Goal: Check status: Check status

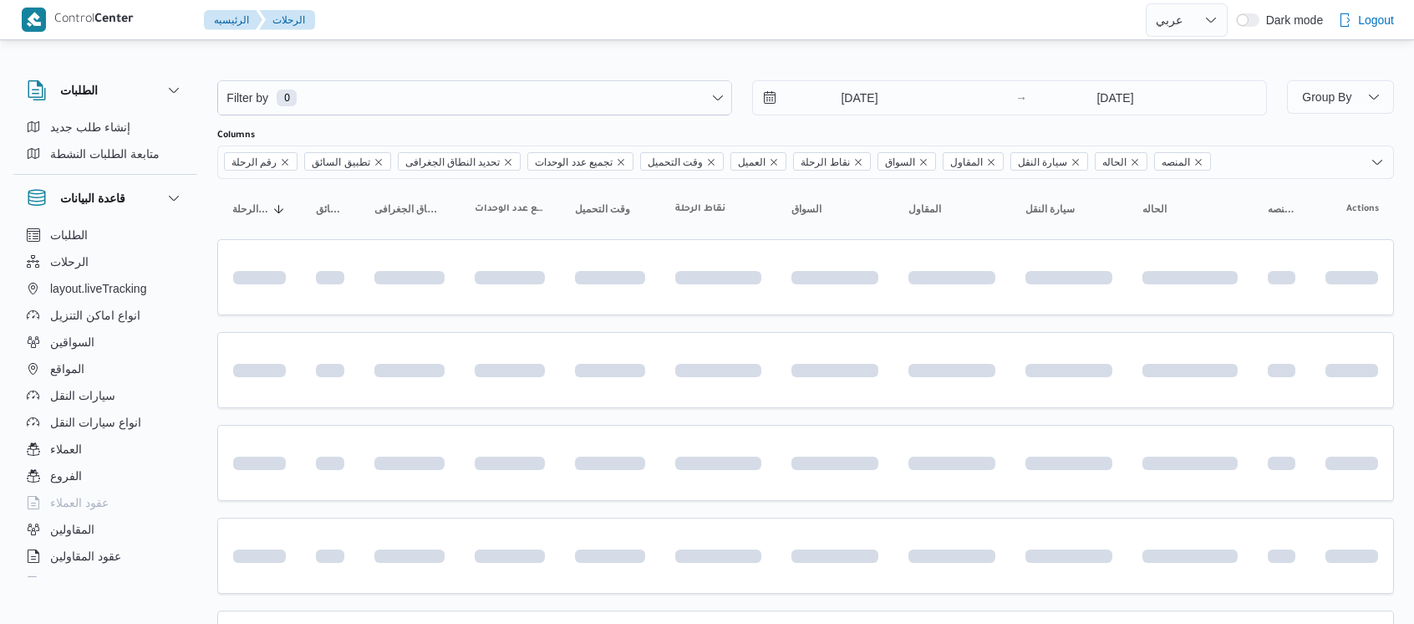
select select "ar"
click at [823, 96] on input "[DATE]" at bounding box center [848, 97] width 190 height 33
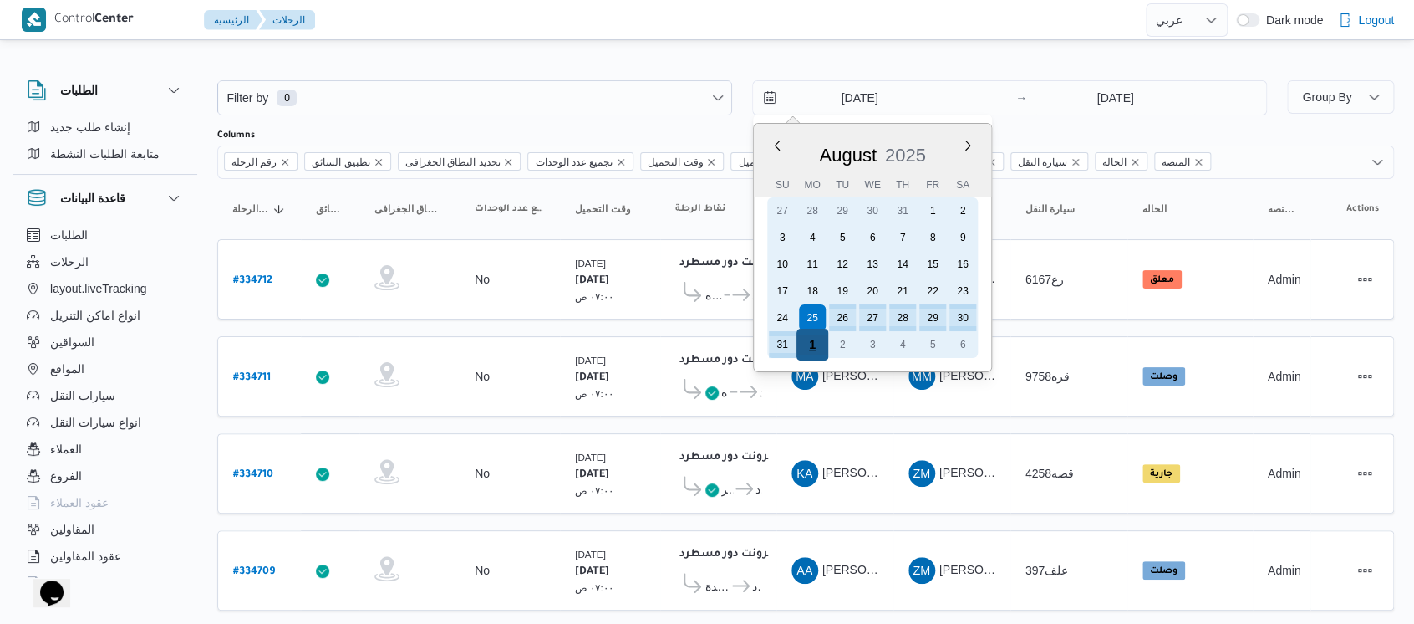
click at [811, 348] on div "1" at bounding box center [813, 344] width 32 height 32
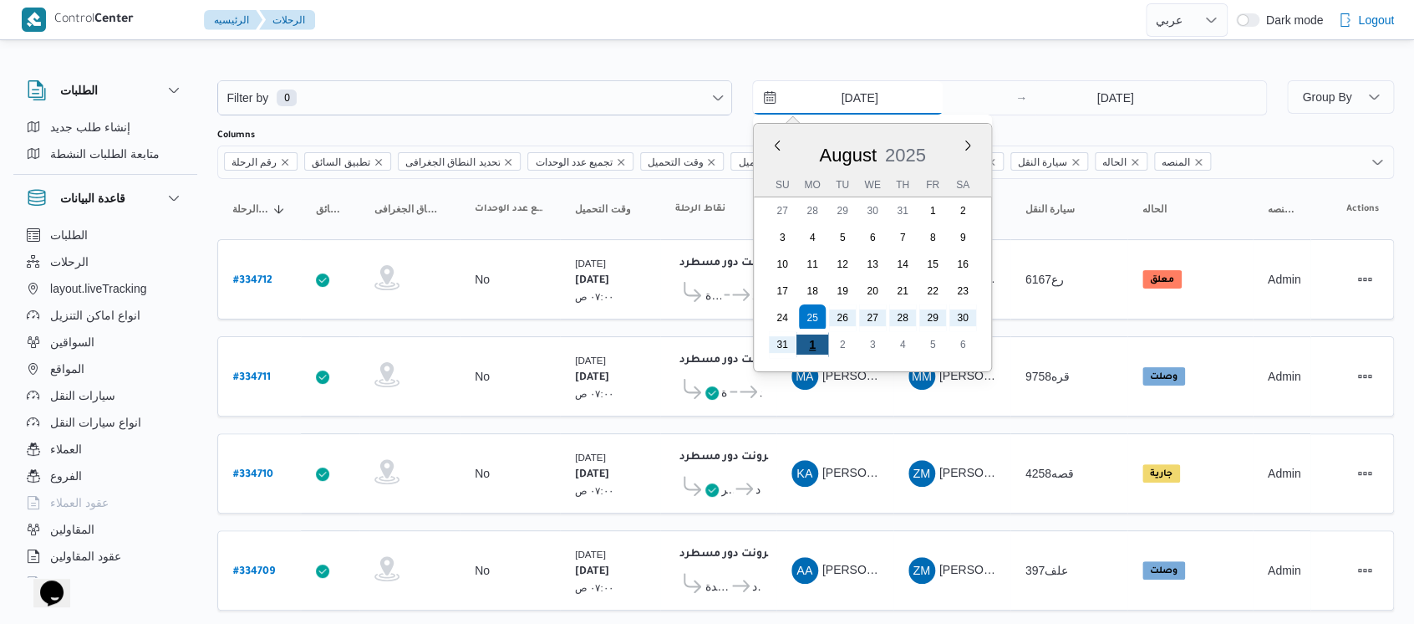
type input "[DATE]"
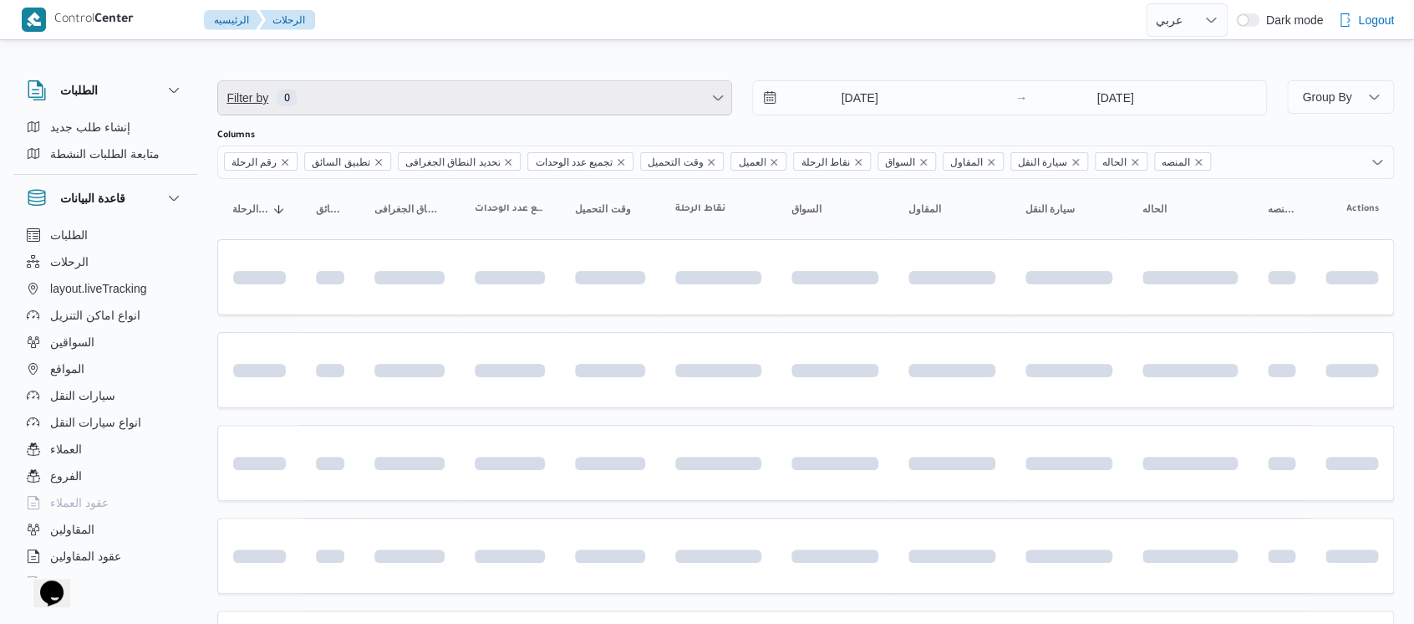
click at [451, 108] on span "Filter by 0" at bounding box center [474, 97] width 513 height 33
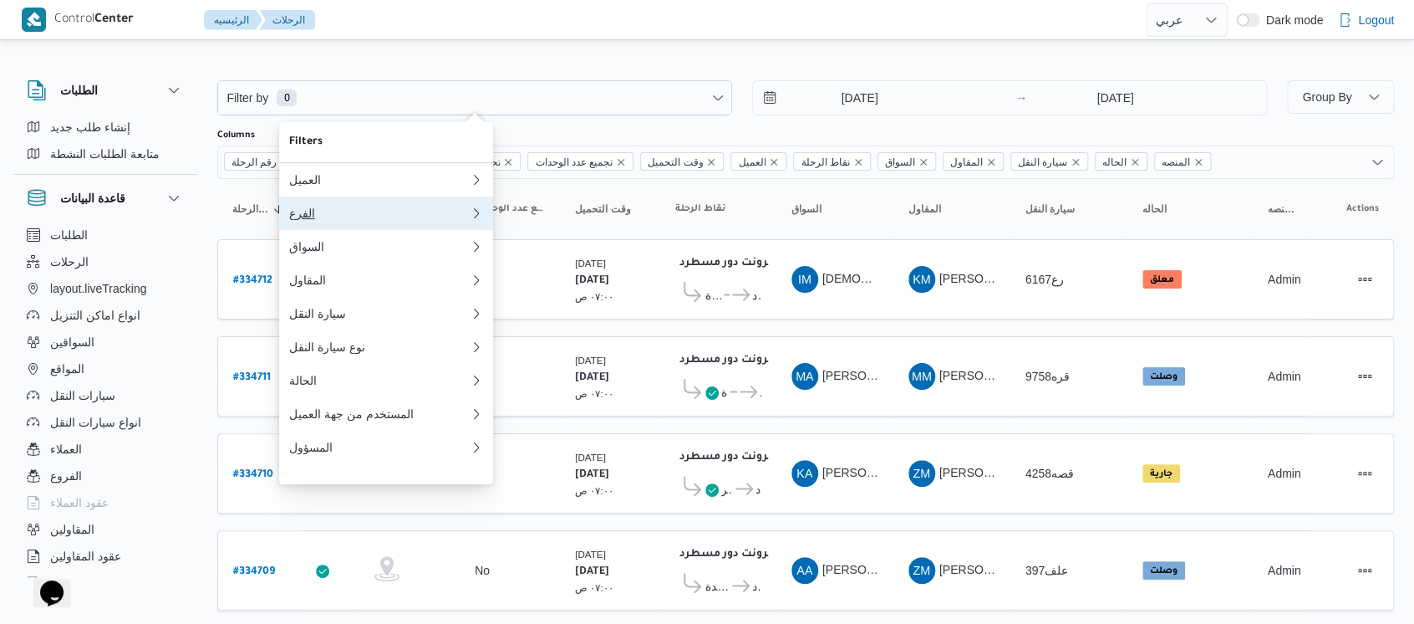
click at [320, 215] on div "الفرع" at bounding box center [379, 212] width 181 height 13
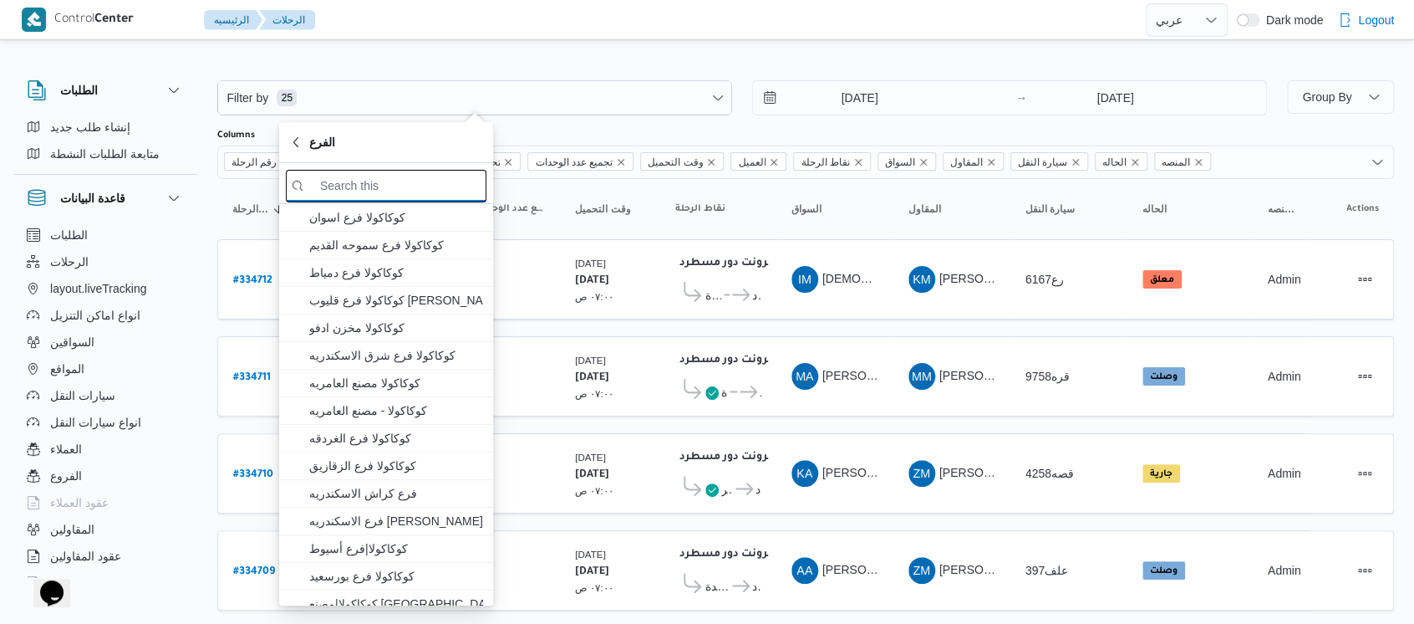
click at [378, 196] on input "search filters" at bounding box center [386, 186] width 201 height 33
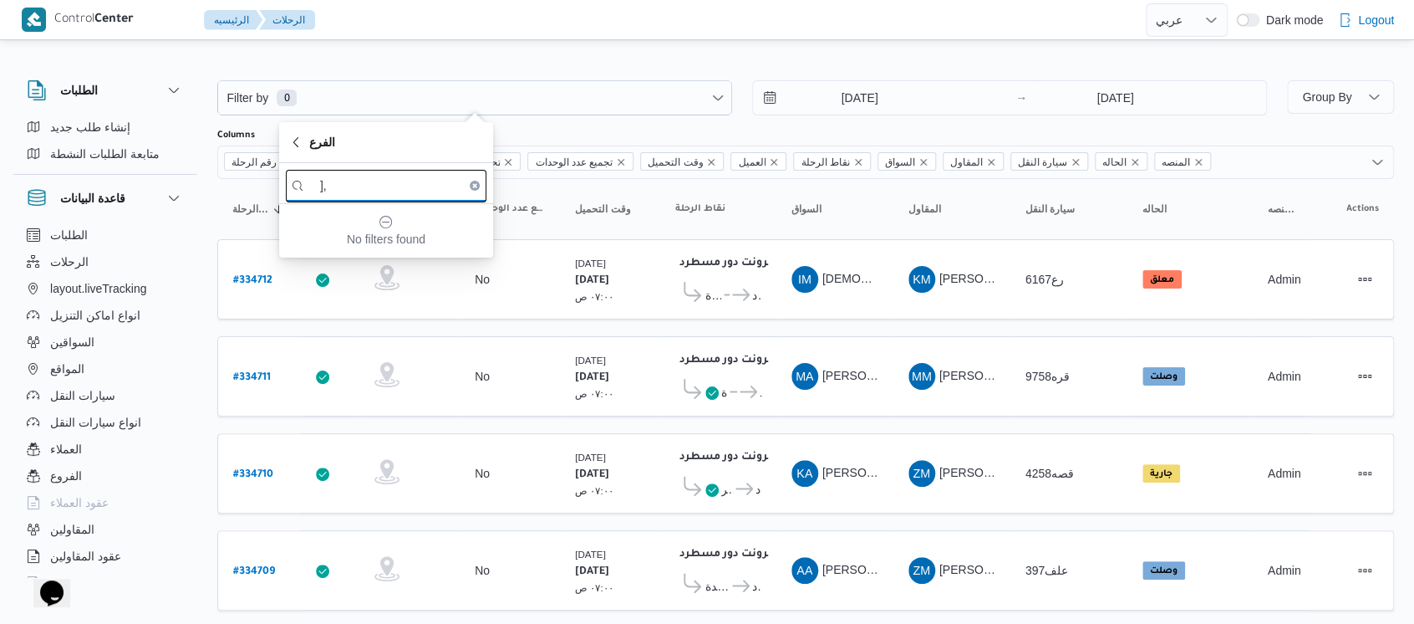
type input "]"
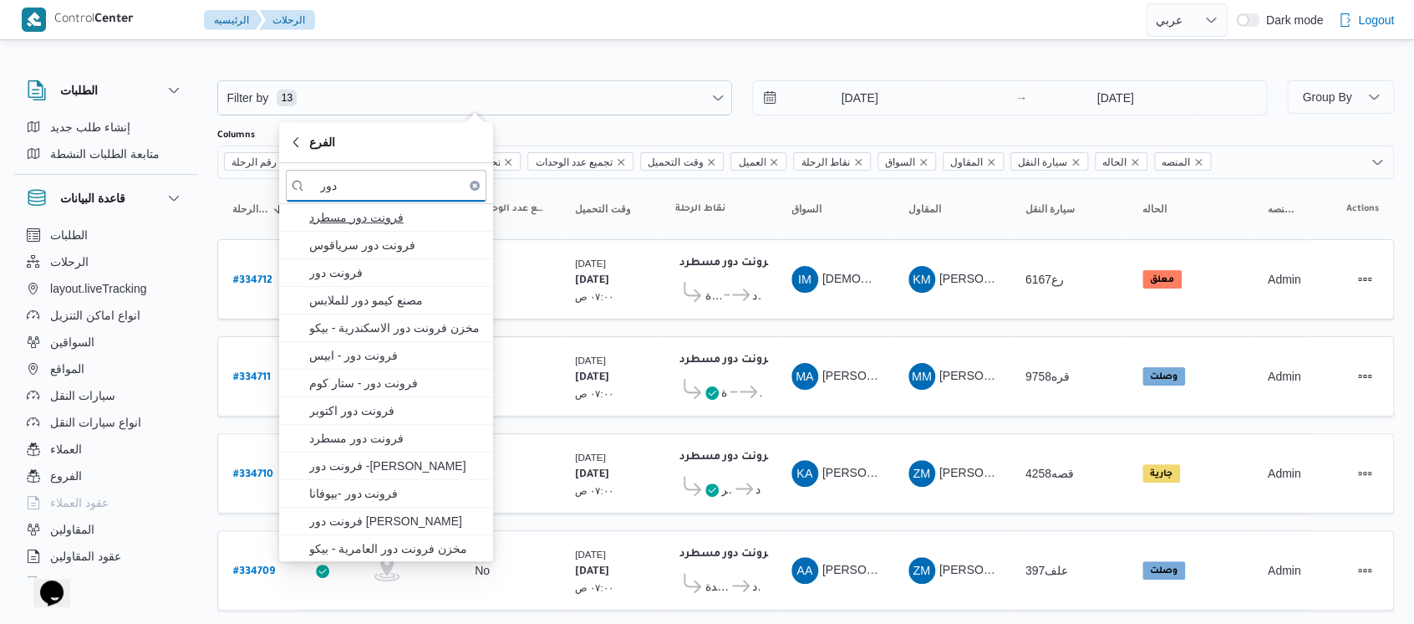
type input "دور"
click at [384, 227] on span "فرونت دور مسطرد" at bounding box center [386, 217] width 201 height 27
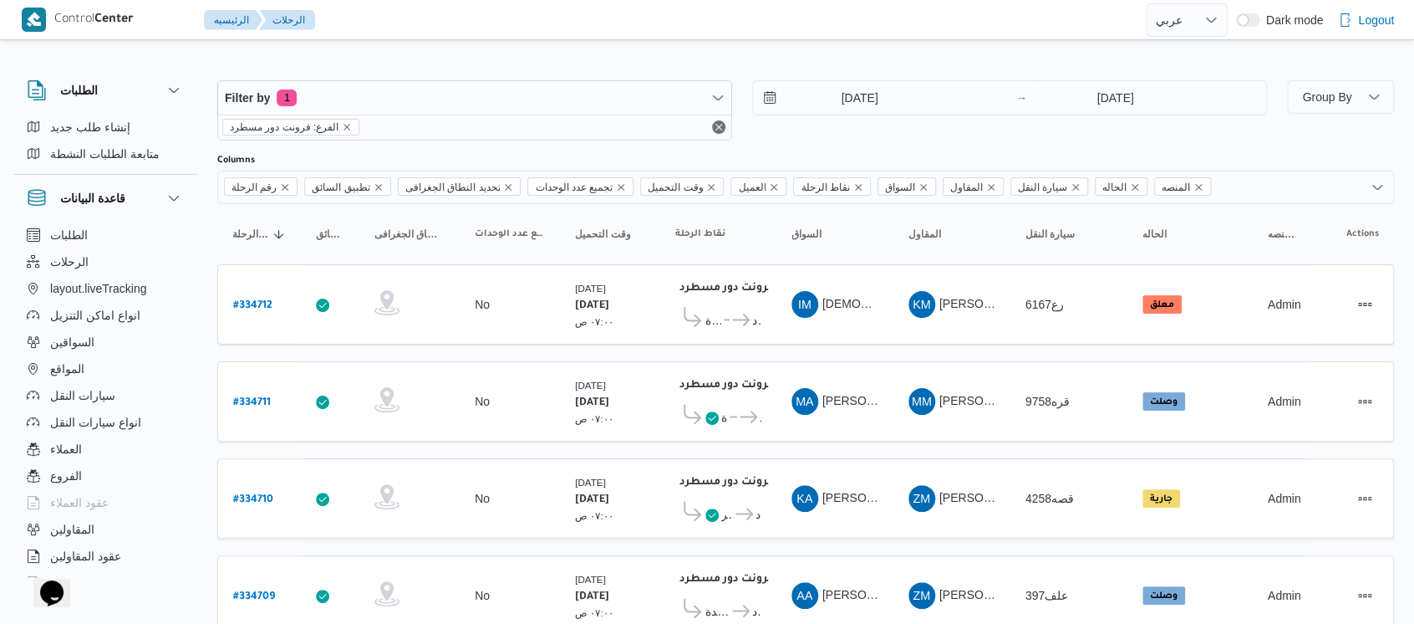
click at [195, 232] on div "الطلبات الرحلات layout.liveTracking انواع اماكن التنزيل السواقين المواقع سيارات…" at bounding box center [105, 402] width 184 height 362
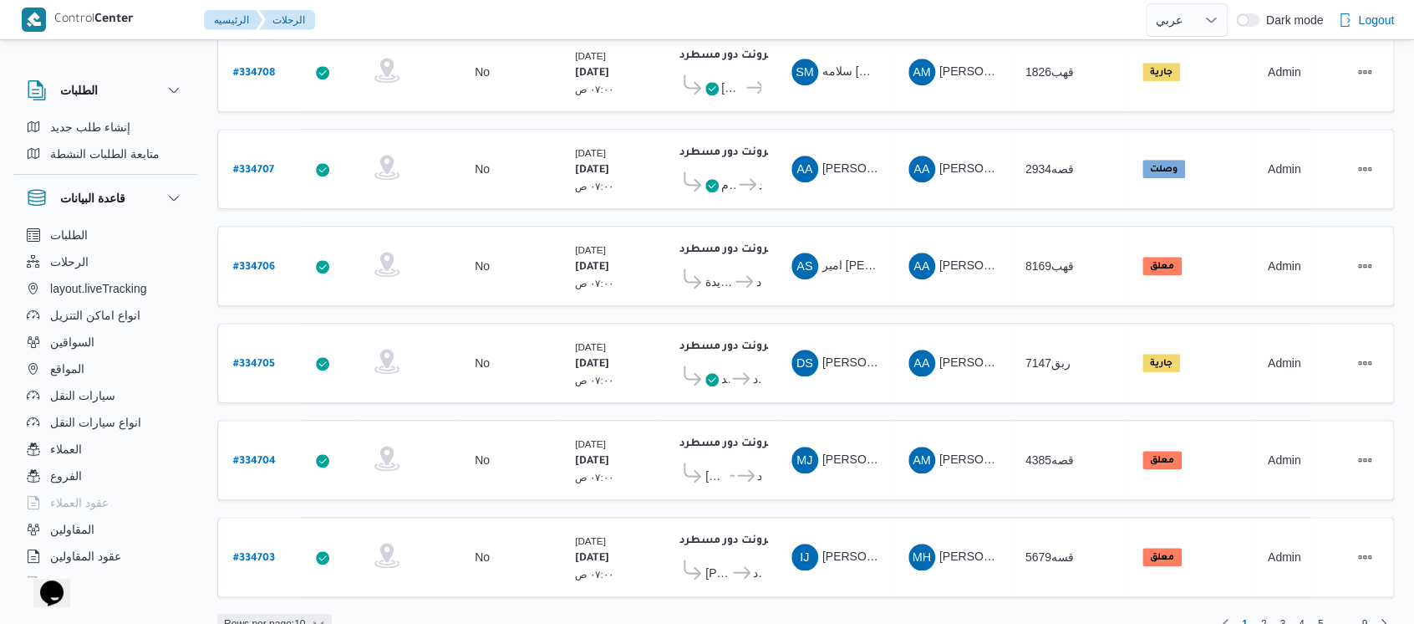
click at [273, 614] on span "Rows per page : 10" at bounding box center [264, 624] width 81 height 20
click at [274, 559] on span "20 rows" at bounding box center [295, 552] width 53 height 13
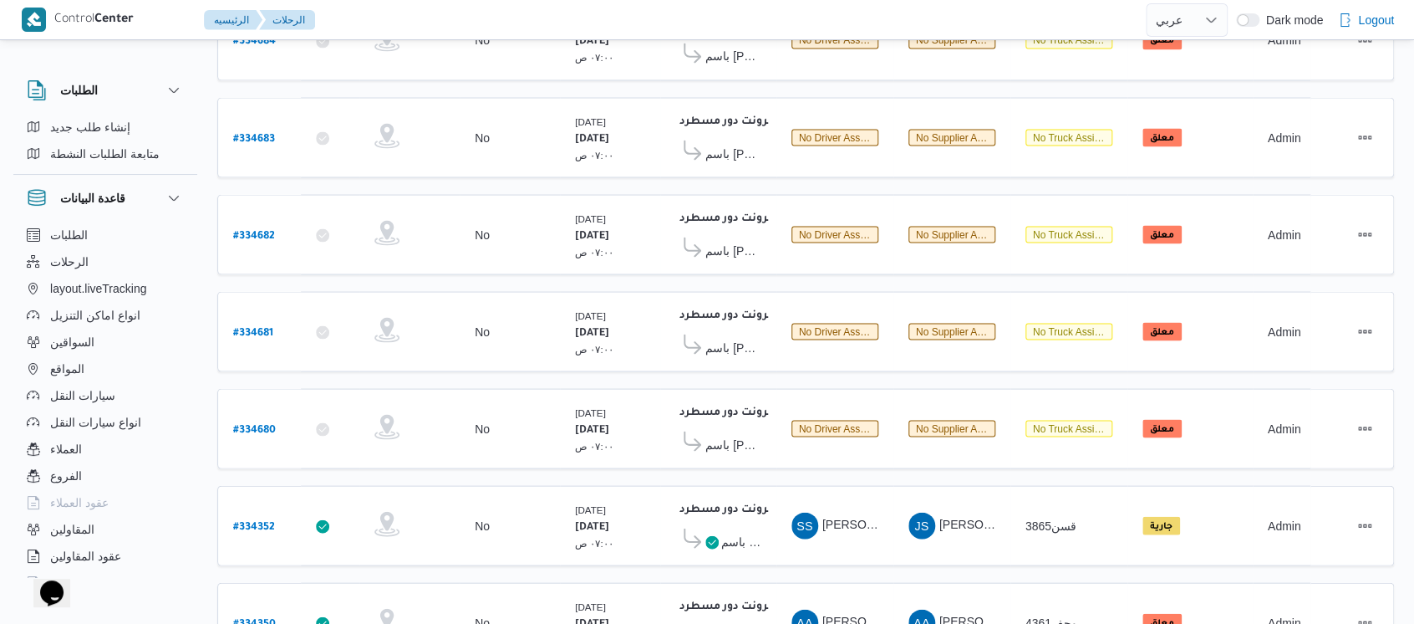
scroll to position [1560, 0]
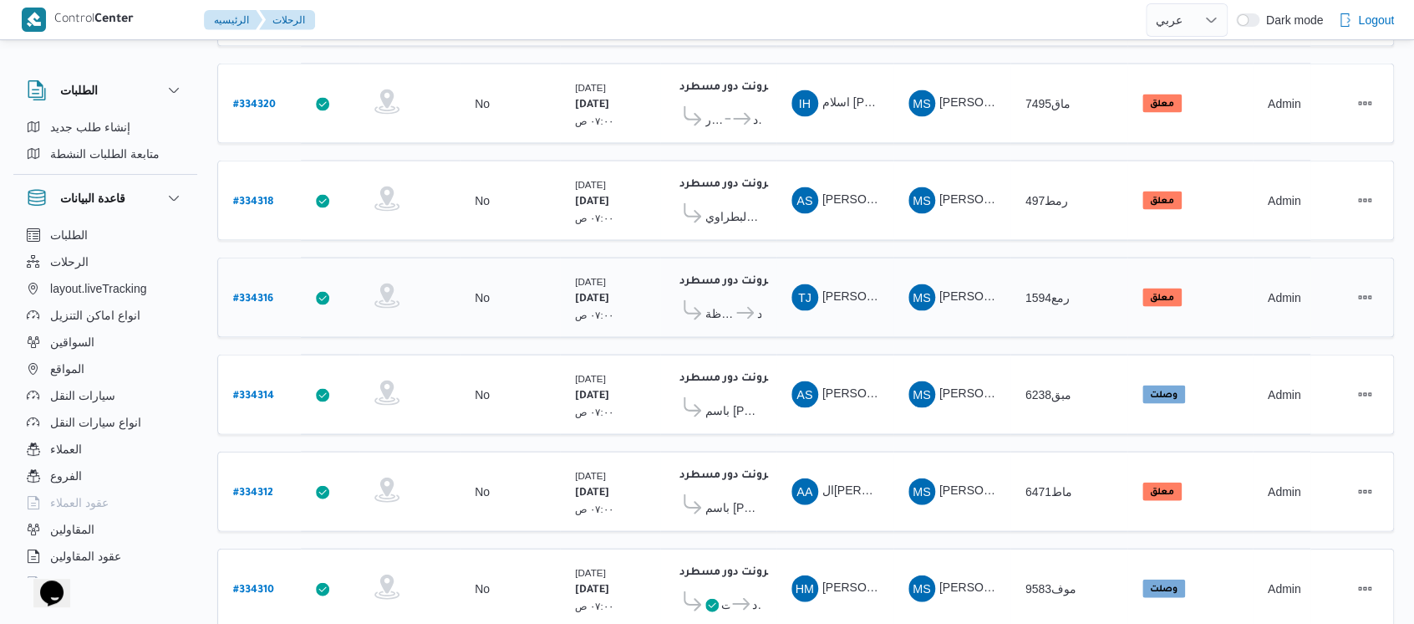
scroll to position [1560, 0]
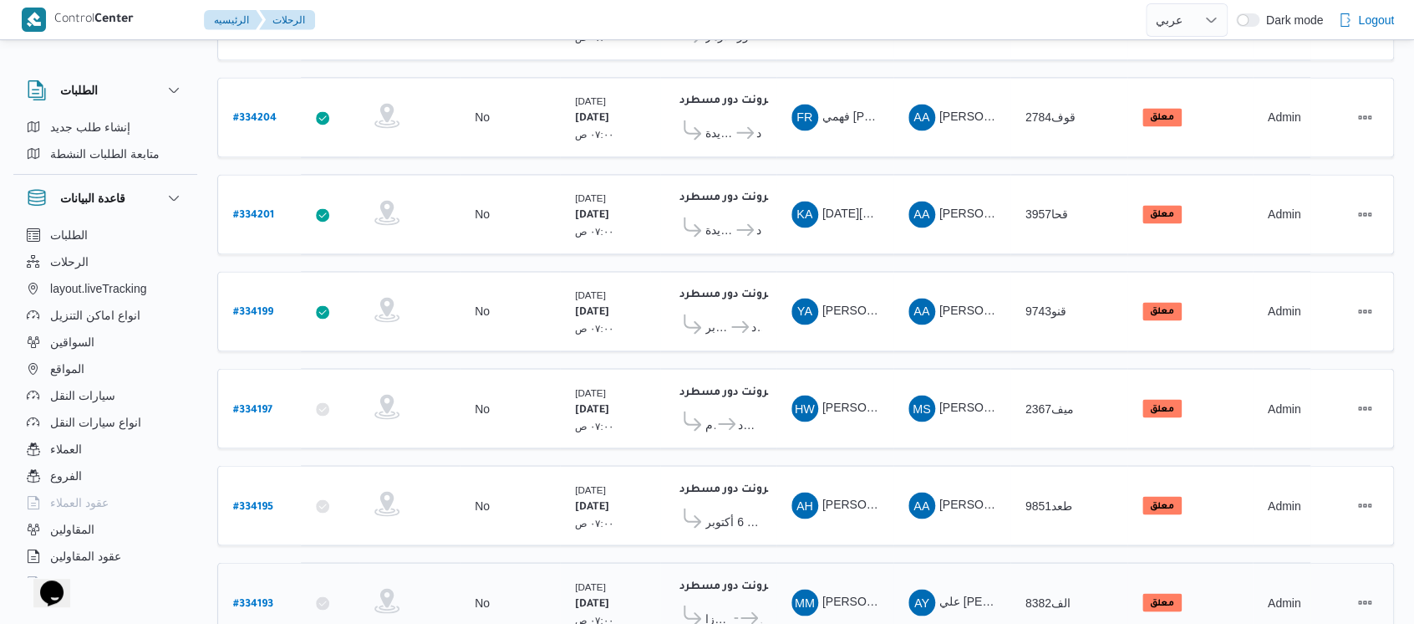
scroll to position [1337, 0]
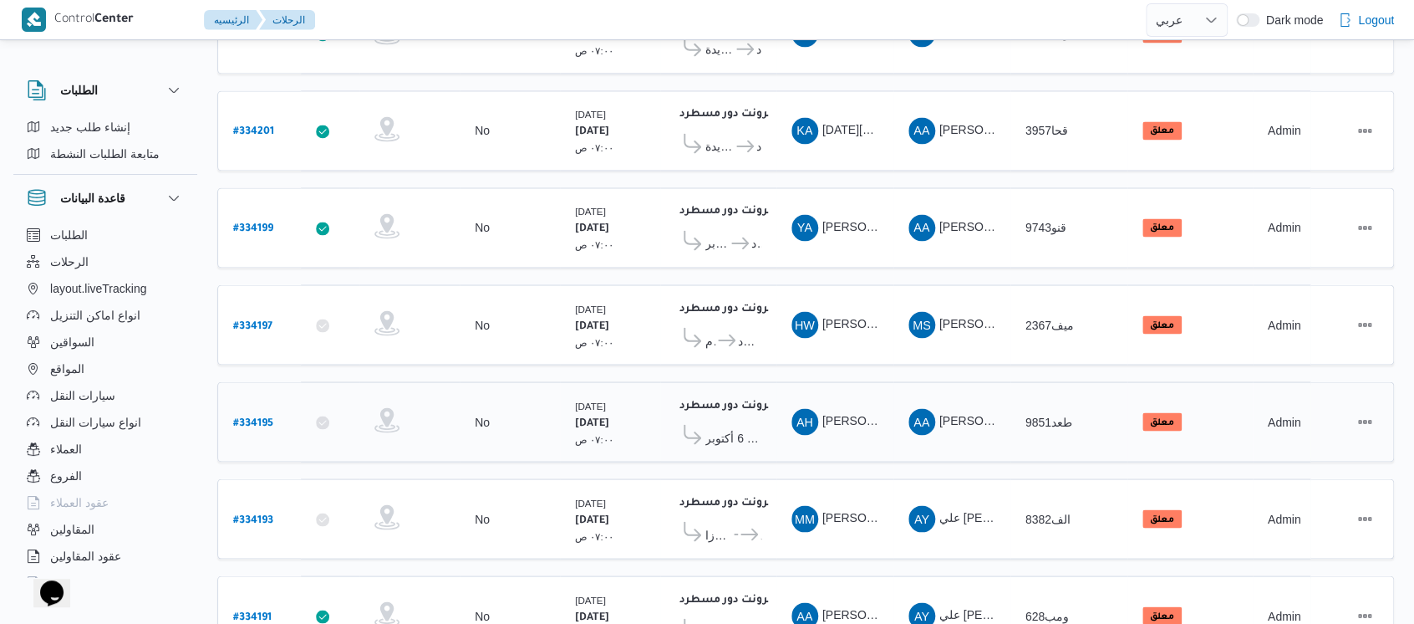
click at [261, 417] on b "# 334195" at bounding box center [253, 423] width 40 height 12
select select "ar"
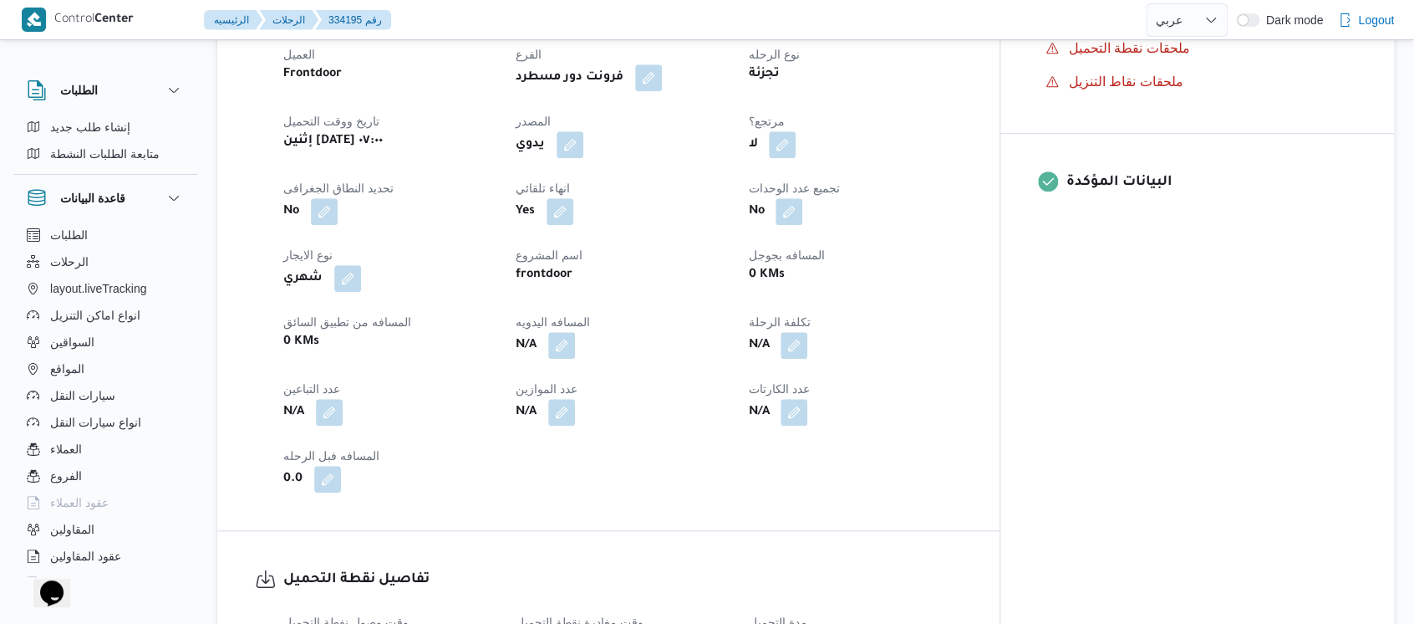
scroll to position [612, 0]
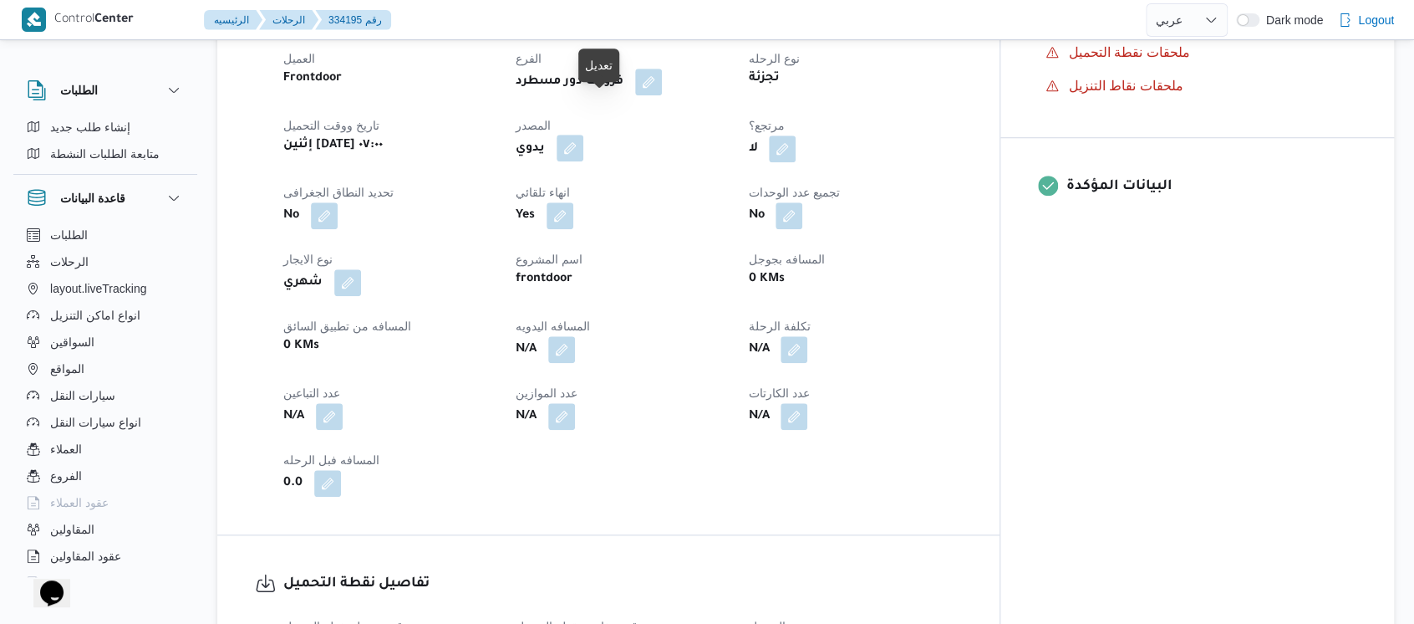
click at [583, 135] on button "button" at bounding box center [570, 148] width 27 height 27
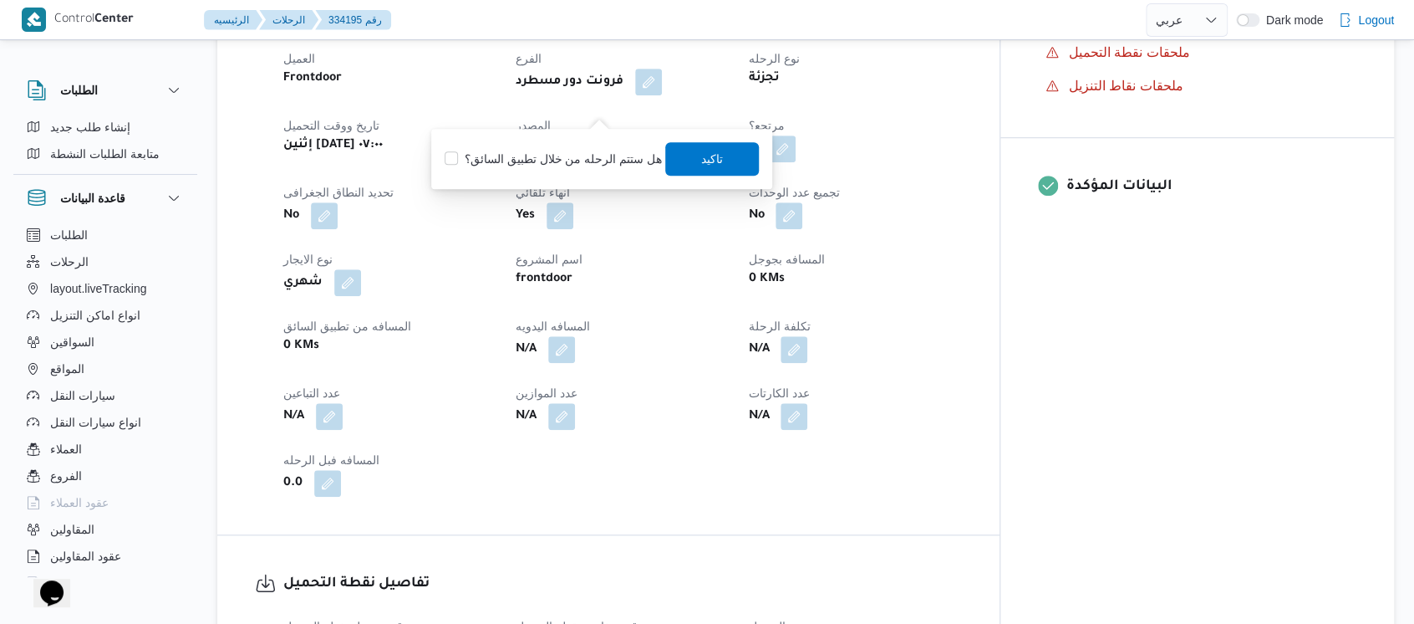
click at [540, 157] on label "هل ستتم الرحله من خلال تطبيق السائق؟" at bounding box center [553, 159] width 217 height 20
checkbox input "true"
click at [682, 165] on span "تاكيد" at bounding box center [712, 157] width 94 height 33
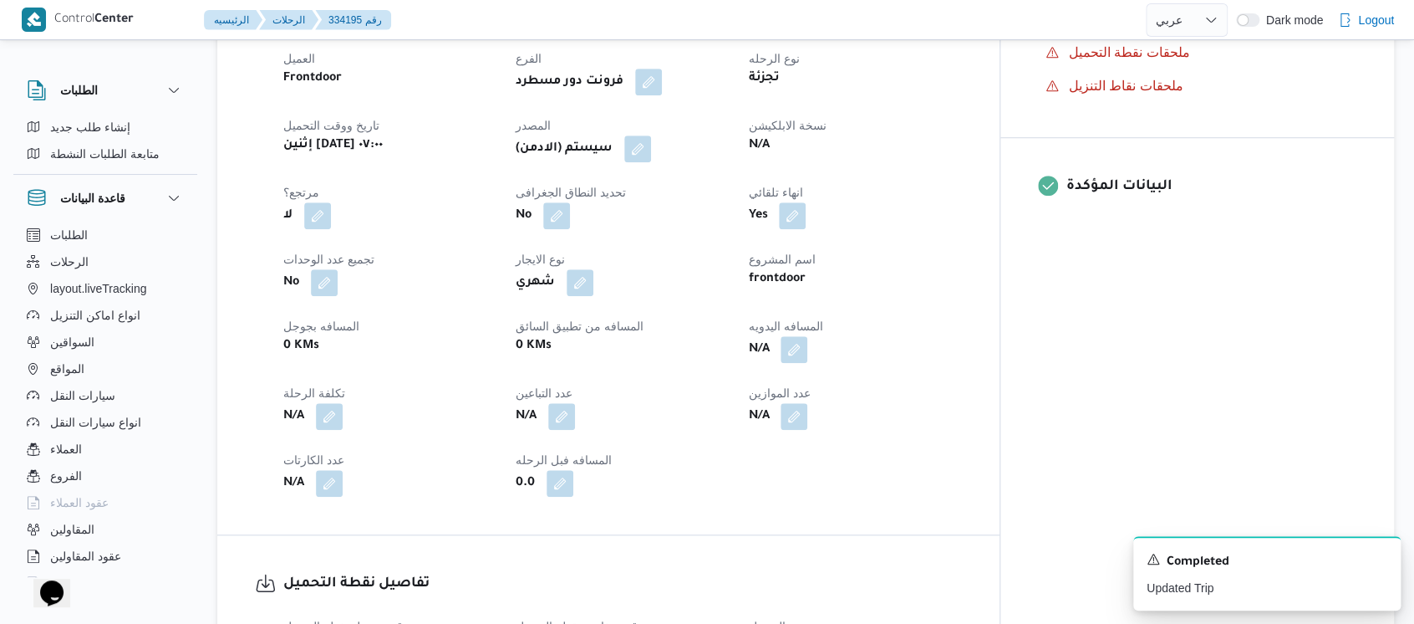
select select "ar"
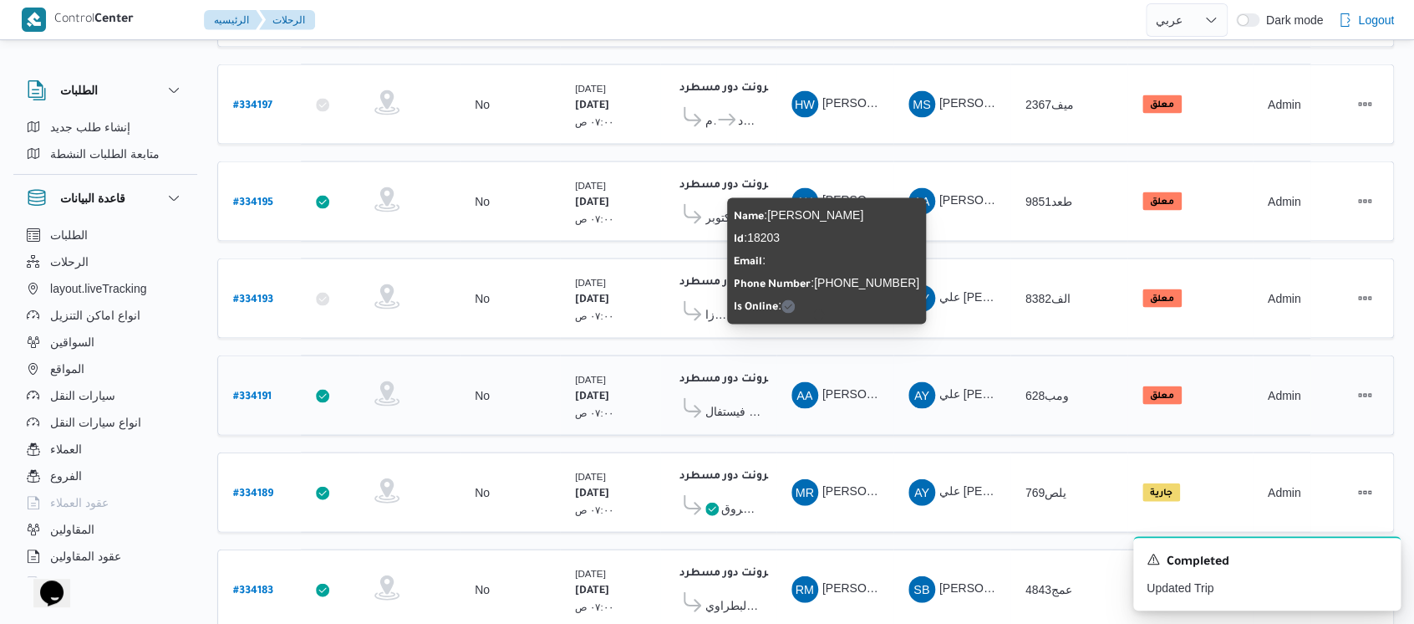
scroll to position [1560, 0]
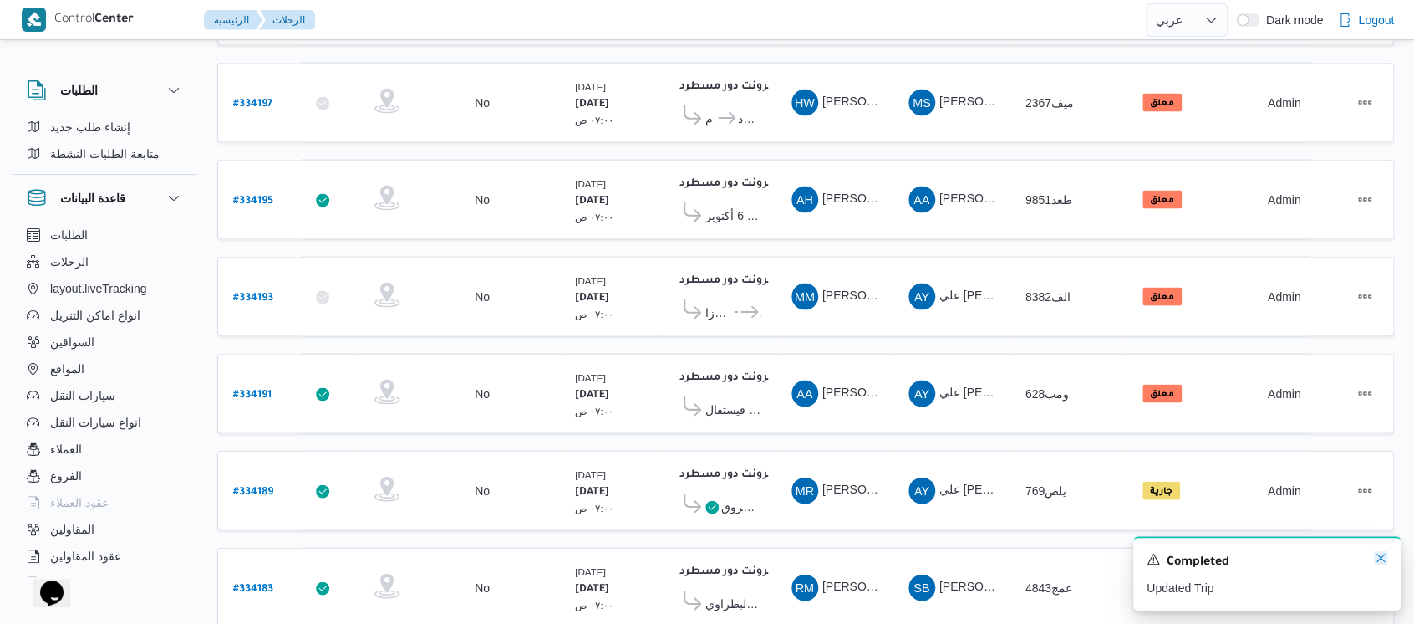
click at [1384, 553] on icon "Dismiss toast" at bounding box center [1380, 557] width 13 height 13
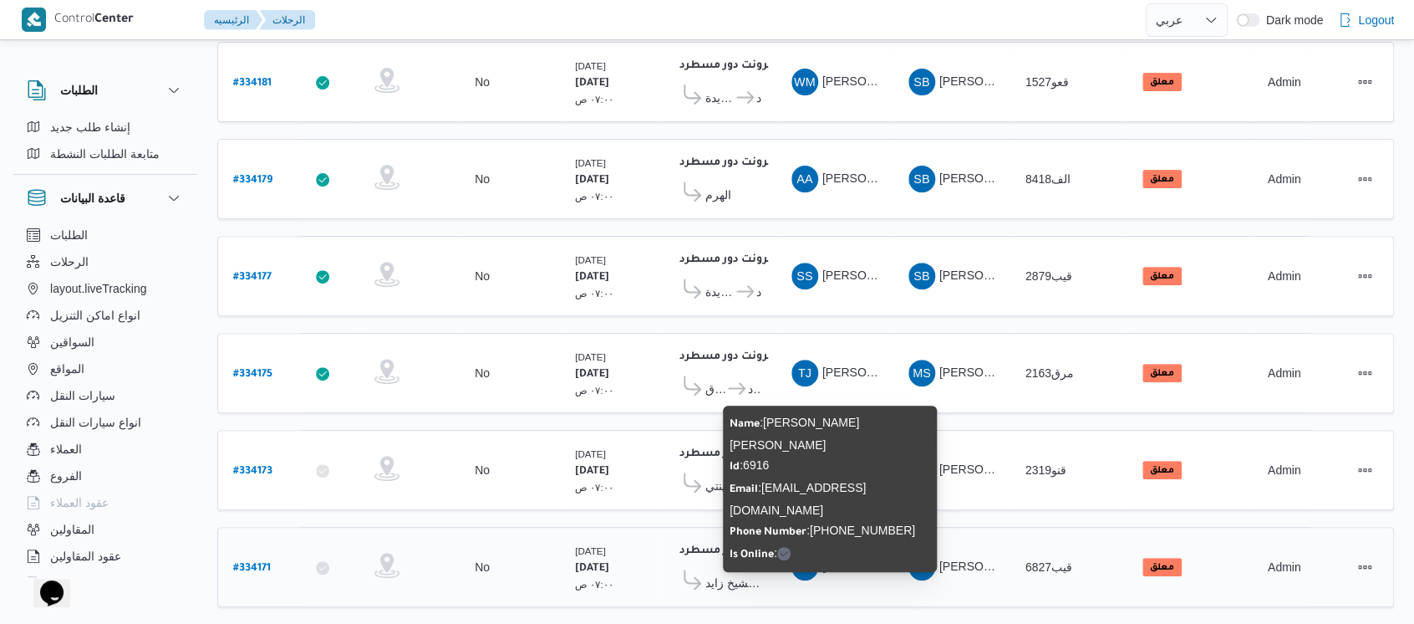
scroll to position [334, 0]
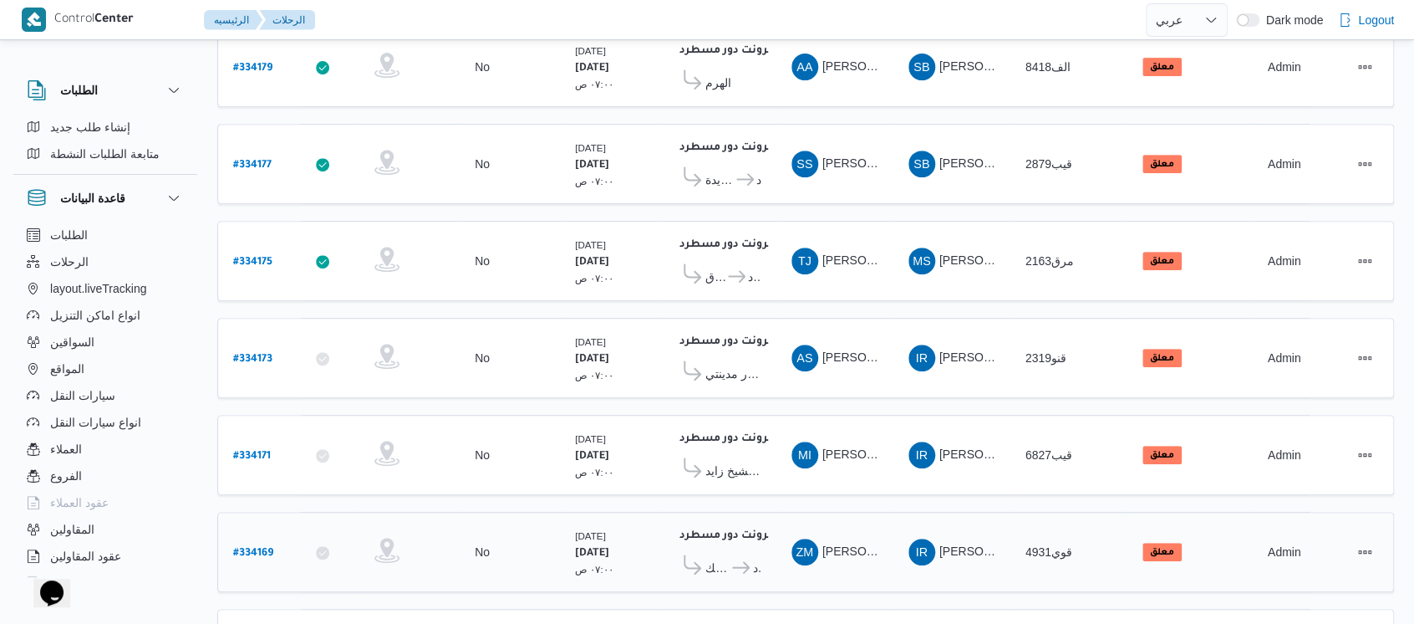
click at [242, 547] on b "# 334169" at bounding box center [253, 553] width 40 height 12
select select "ar"
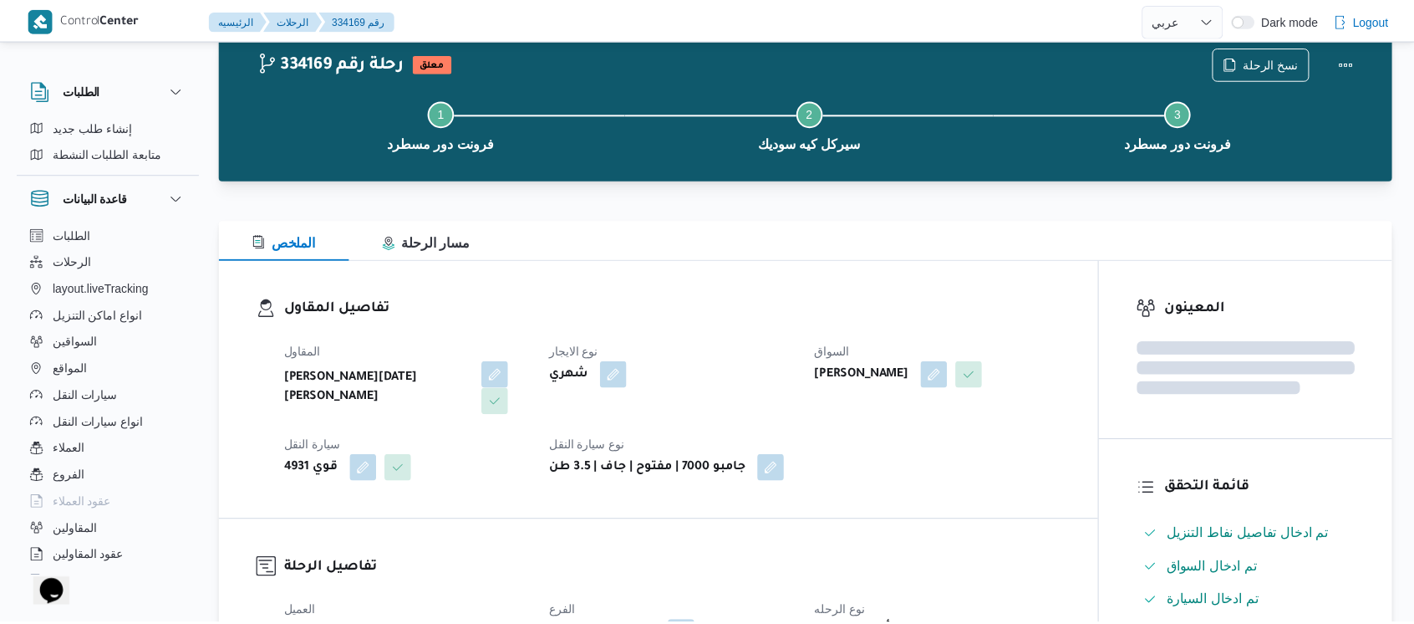
scroll to position [334, 0]
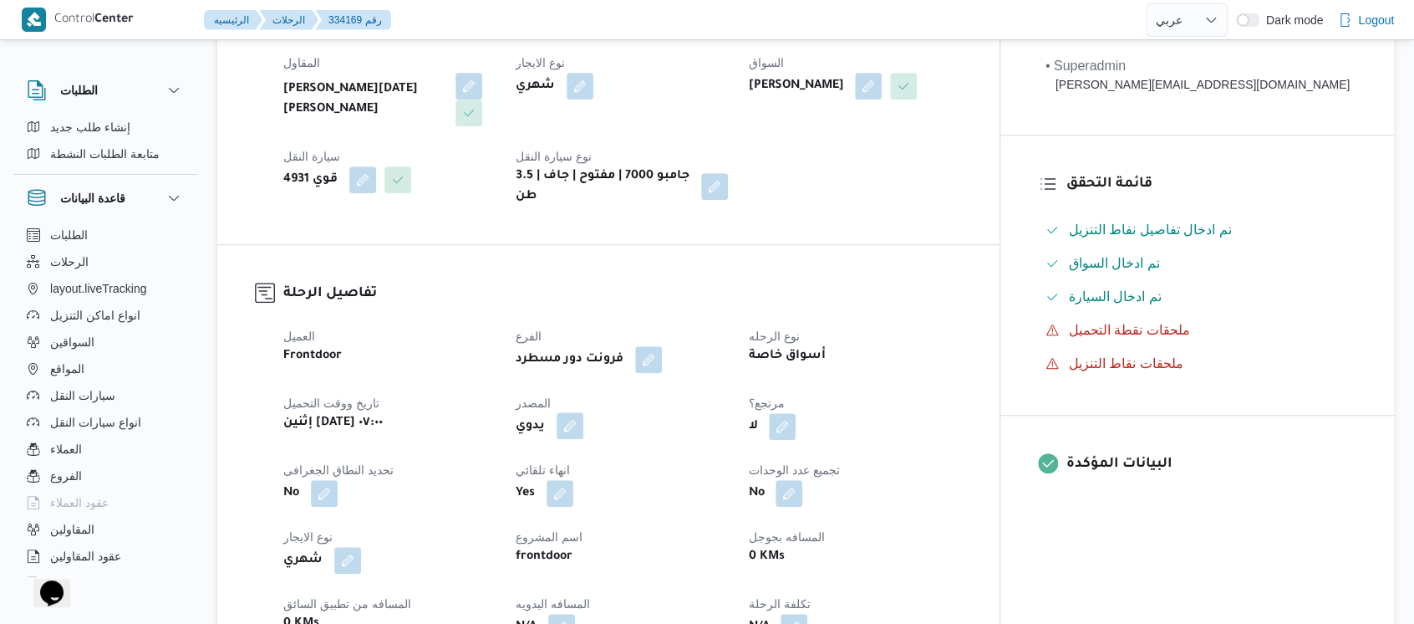
click at [583, 424] on button "button" at bounding box center [570, 425] width 27 height 27
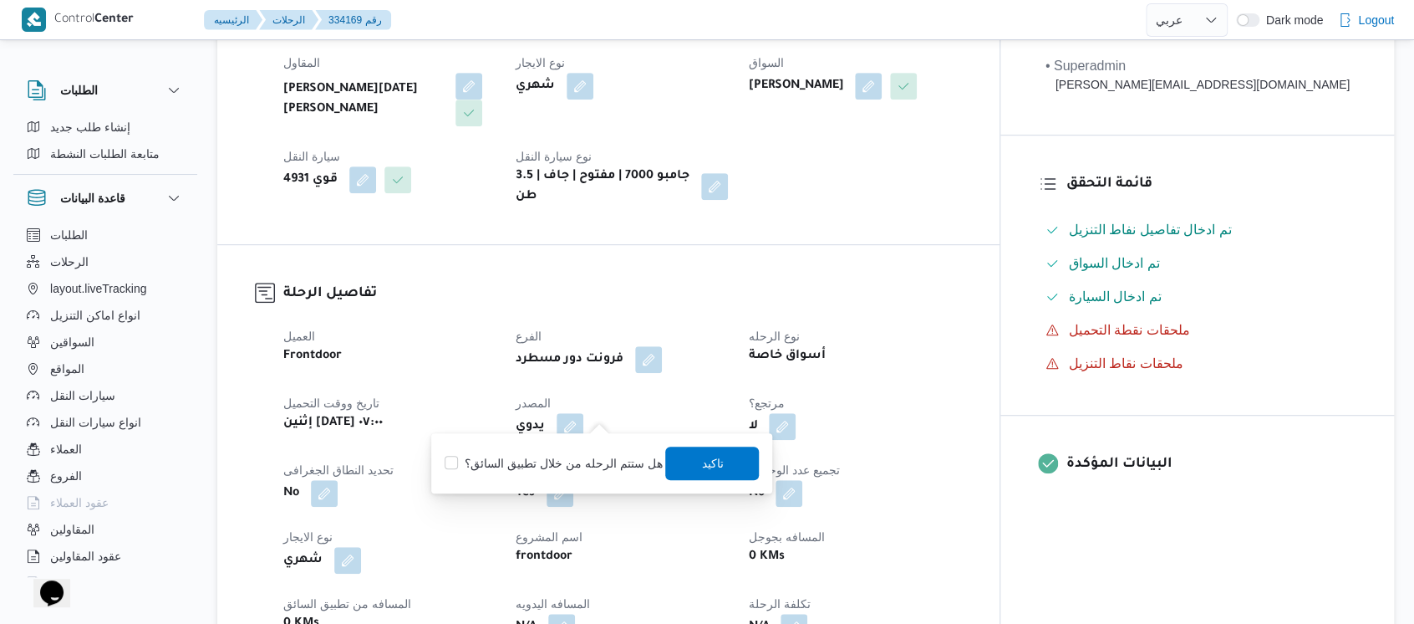
click at [596, 463] on label "هل ستتم الرحله من خلال تطبيق السائق؟" at bounding box center [553, 463] width 217 height 20
checkbox input "true"
click at [709, 466] on span "تاكيد" at bounding box center [712, 462] width 22 height 20
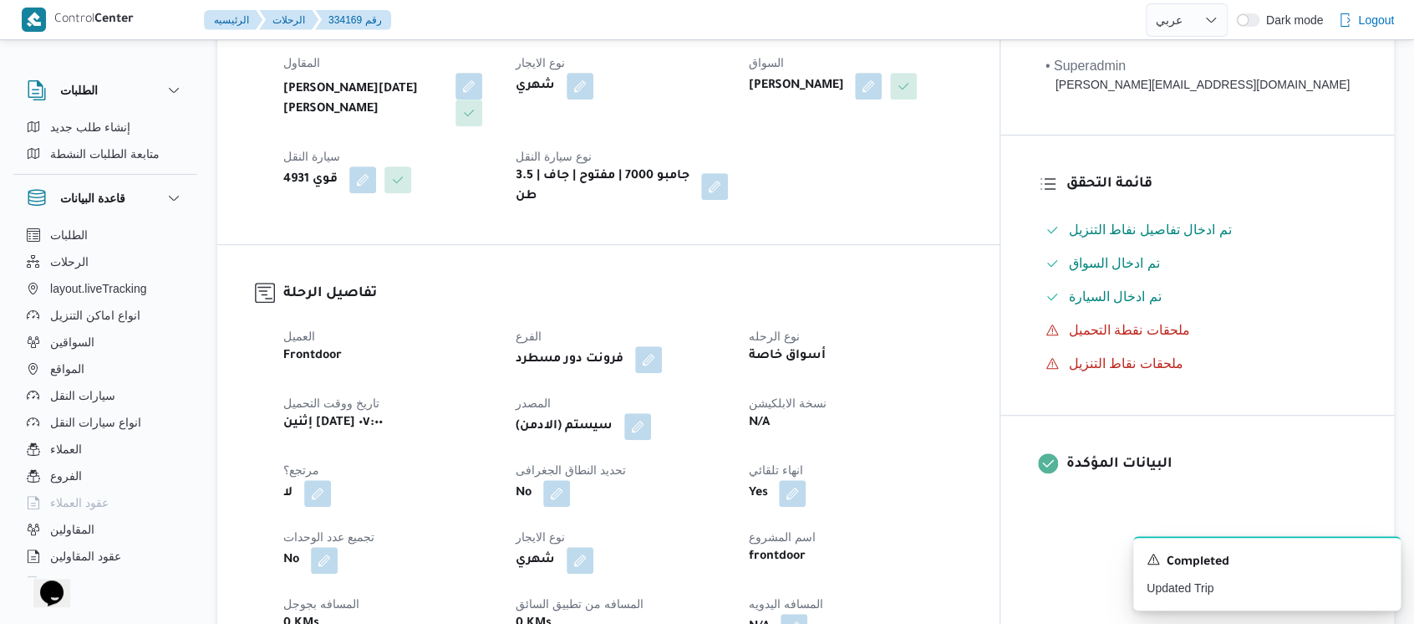
select select "ar"
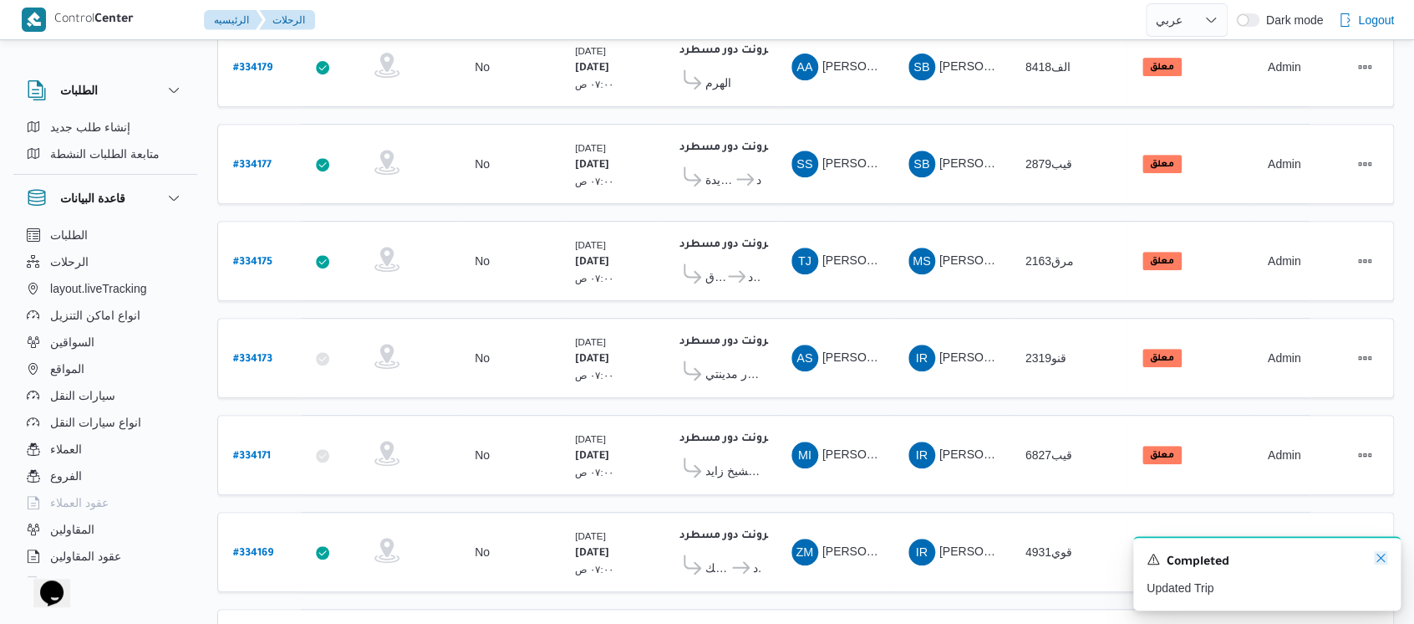
click at [1382, 558] on icon "Dismiss toast" at bounding box center [1380, 557] width 13 height 13
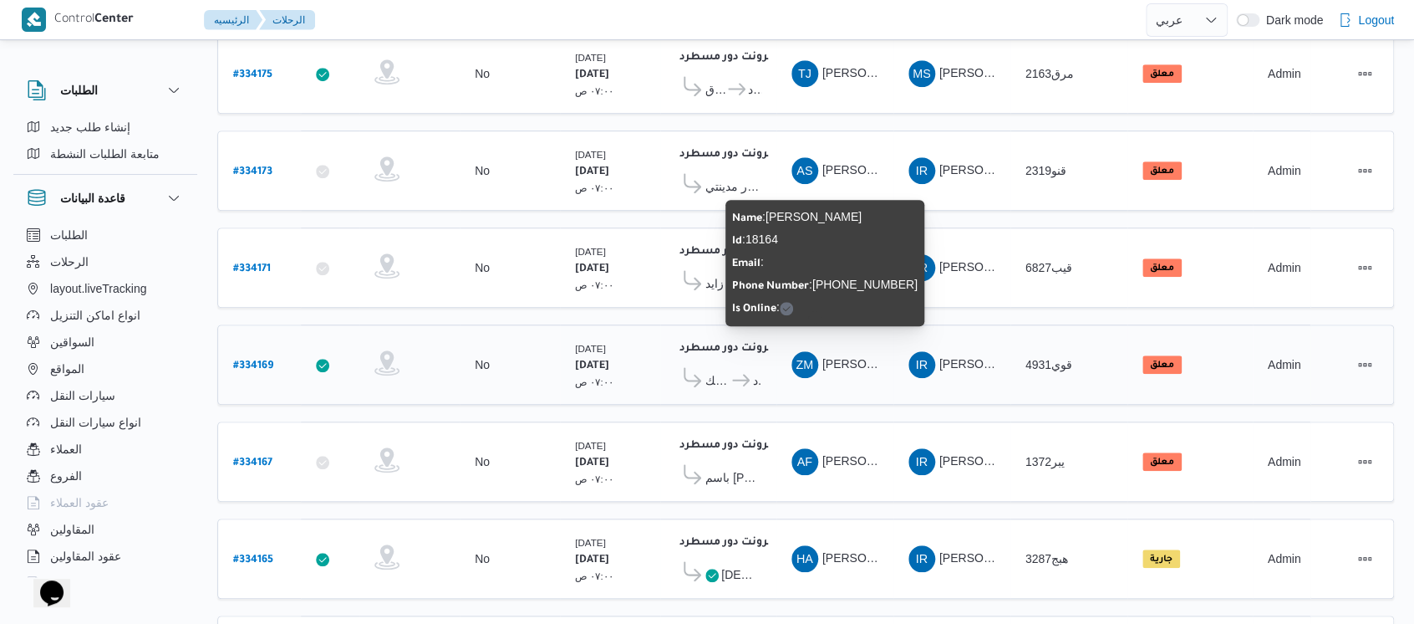
scroll to position [557, 0]
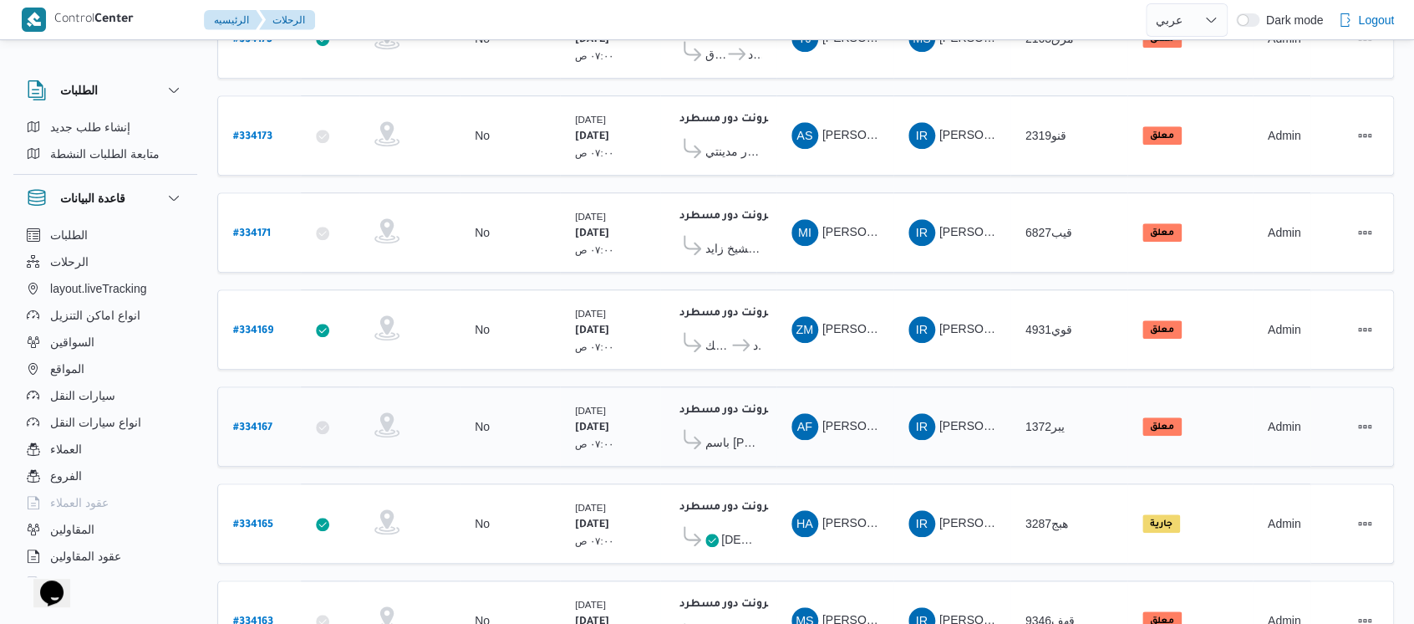
click at [251, 415] on link "# 334167" at bounding box center [252, 426] width 39 height 23
select select "ar"
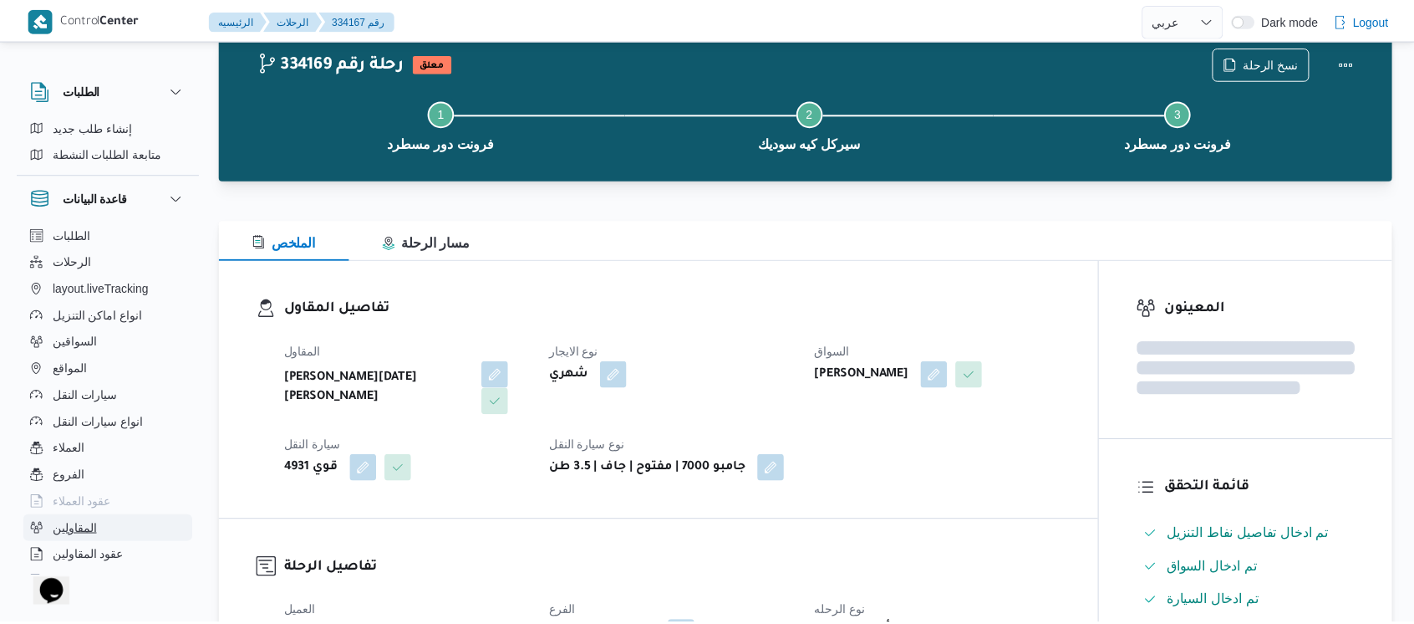
scroll to position [557, 0]
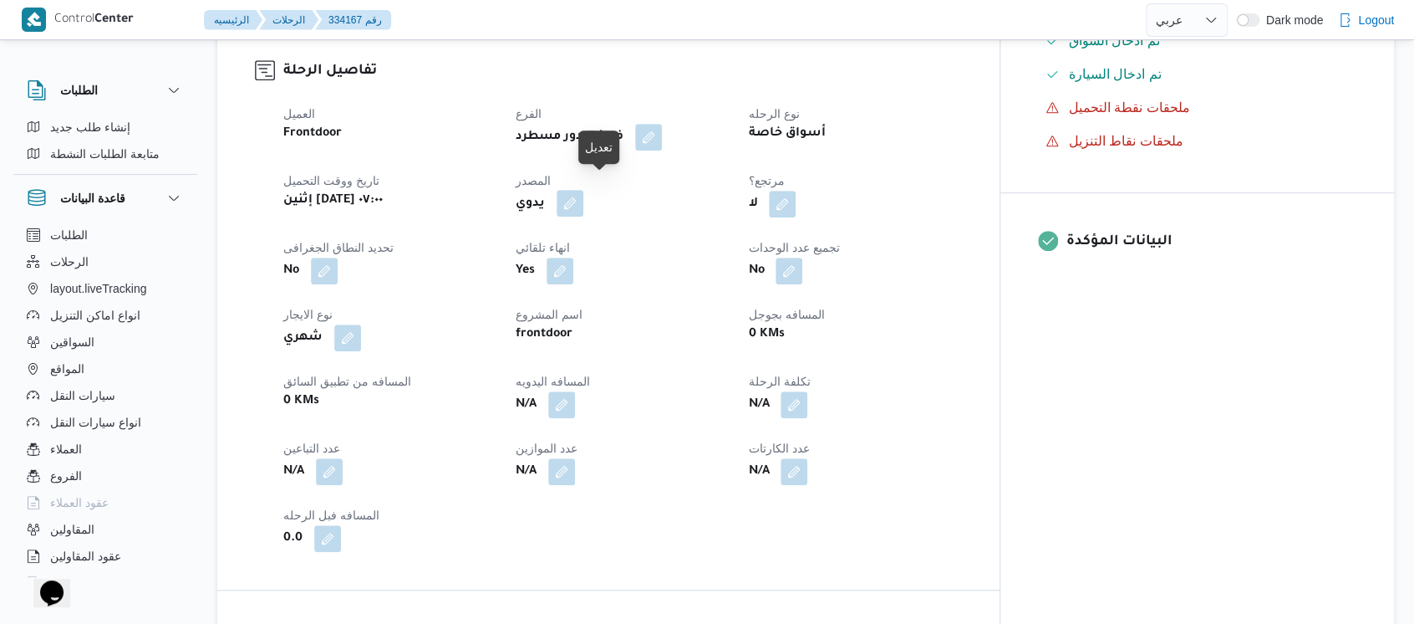
click at [583, 191] on button "button" at bounding box center [570, 203] width 27 height 27
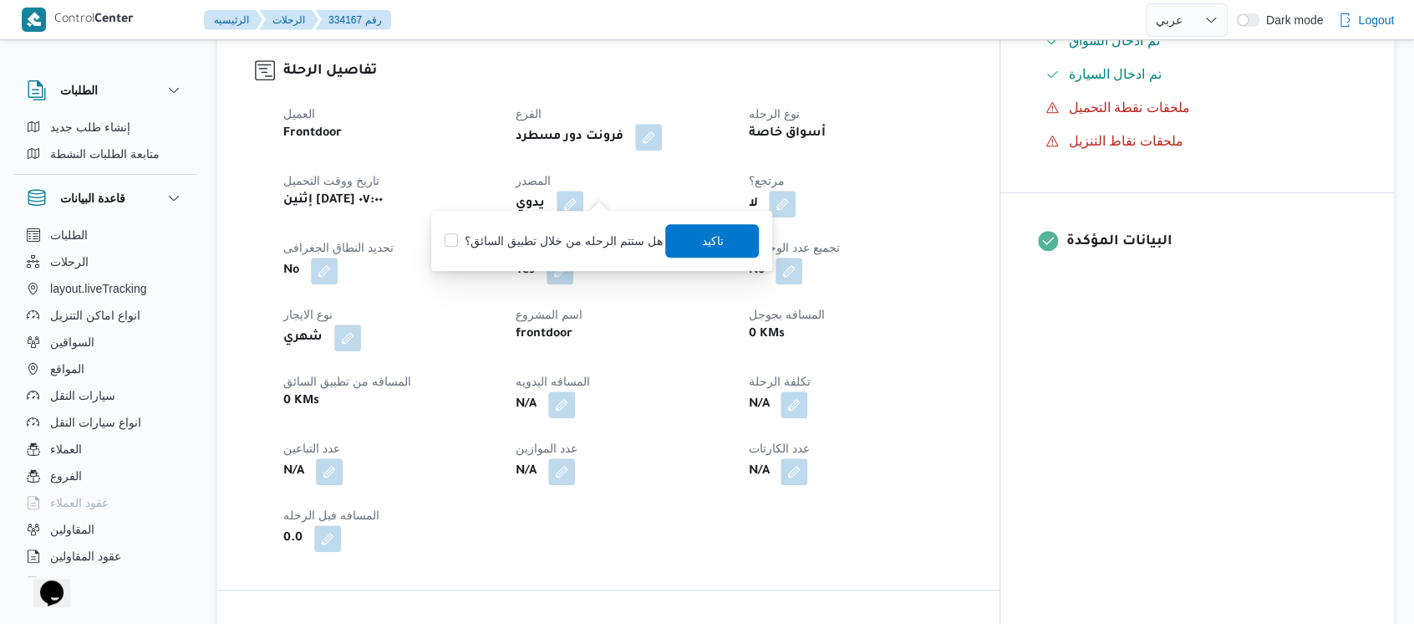
click at [603, 236] on label "هل ستتم الرحله من خلال تطبيق السائق؟" at bounding box center [553, 241] width 217 height 20
checkbox input "true"
click at [704, 254] on span "تاكيد" at bounding box center [712, 239] width 94 height 33
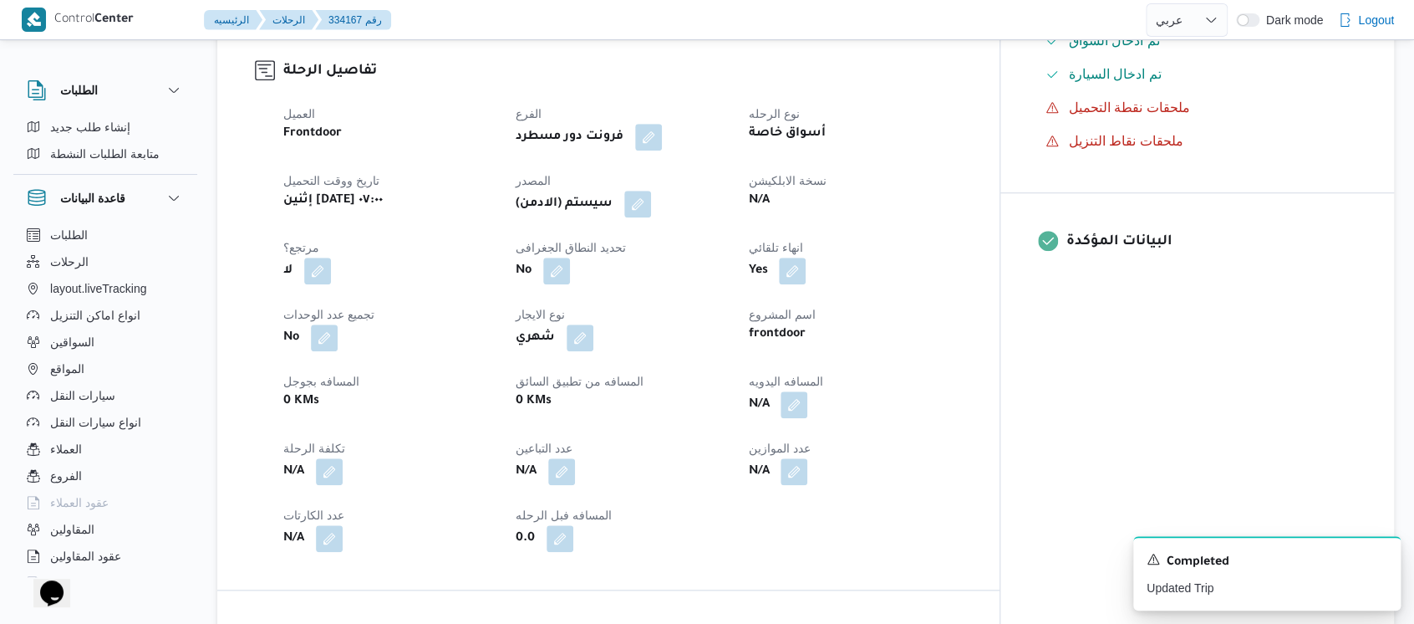
select select "ar"
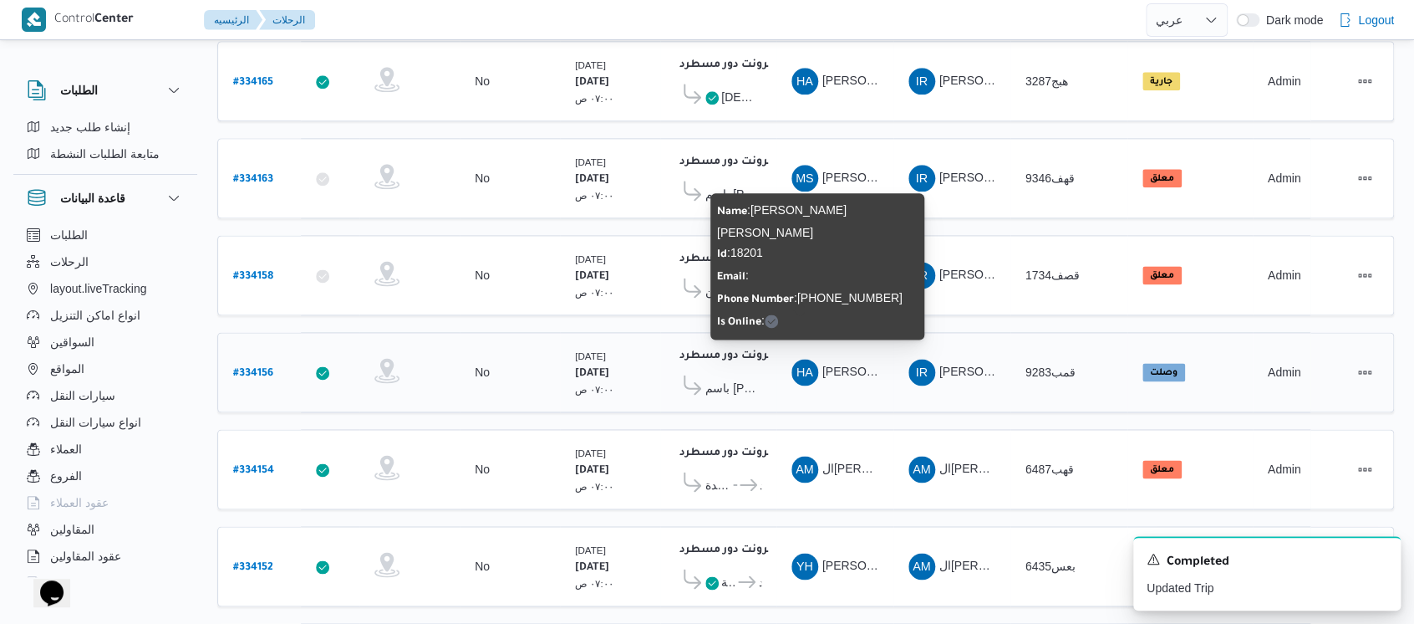
scroll to position [1003, 0]
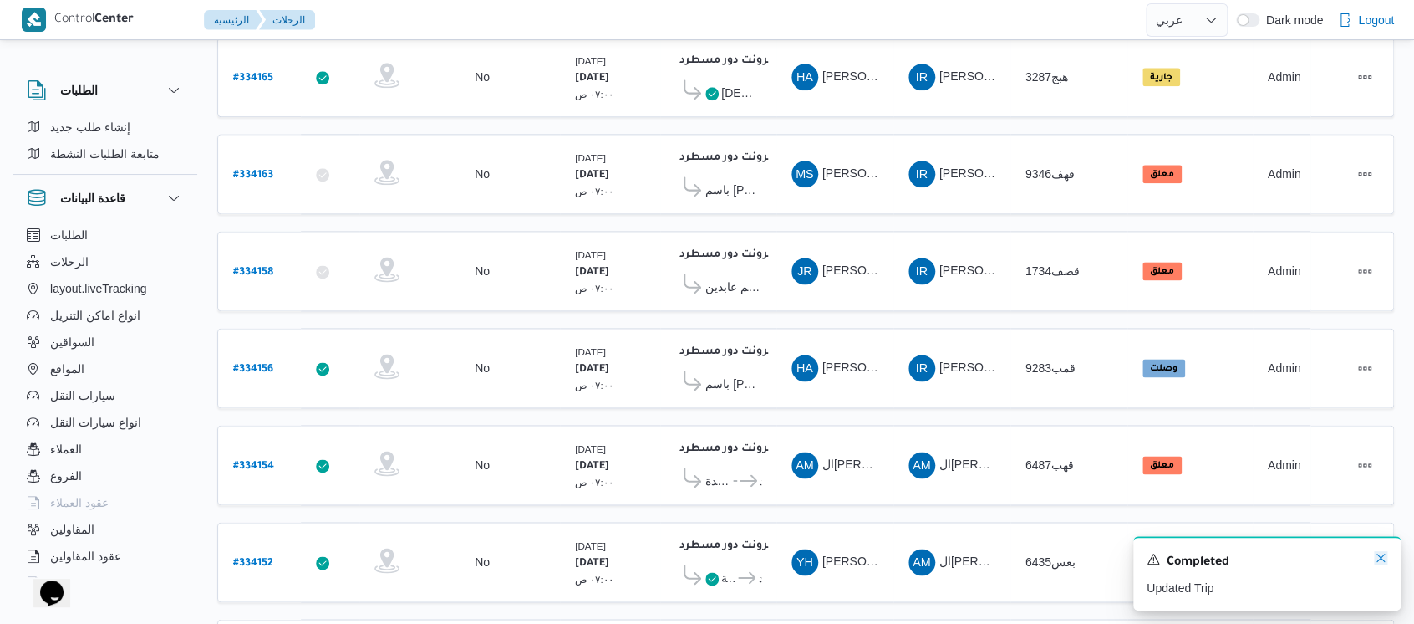
click at [1382, 559] on icon "Dismiss toast" at bounding box center [1380, 557] width 13 height 13
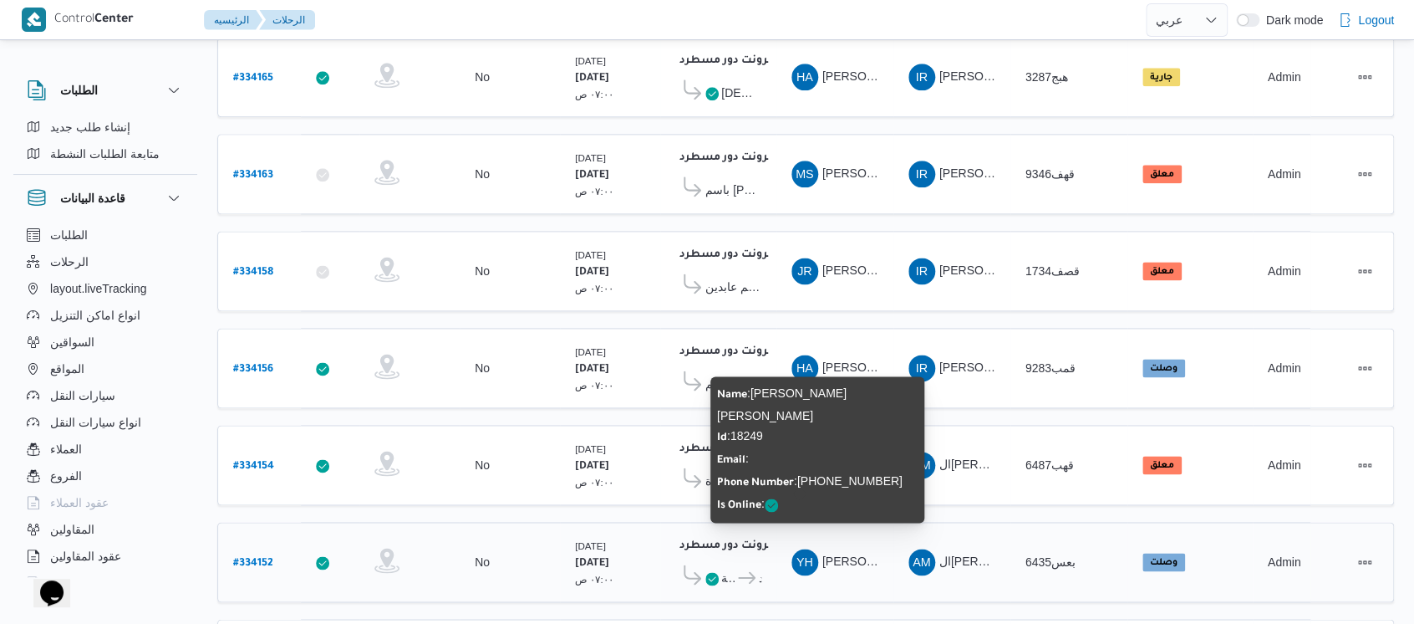
scroll to position [1225, 0]
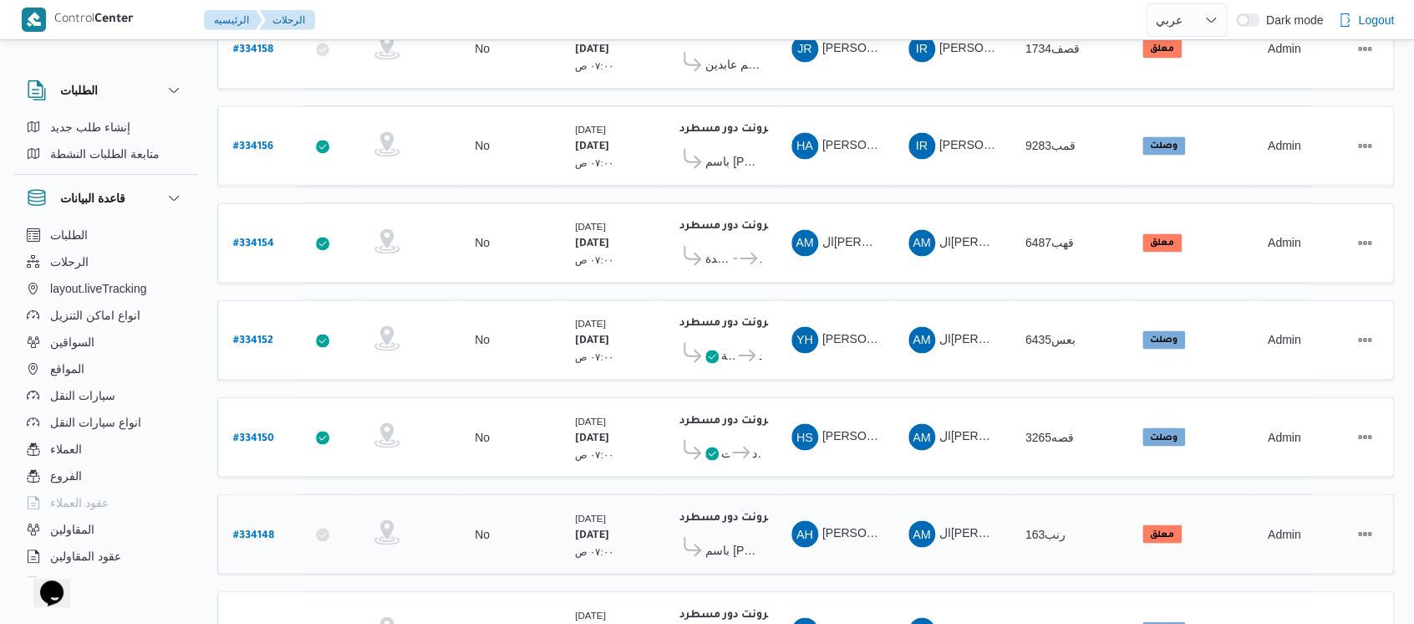
click at [234, 529] on b "# 334148" at bounding box center [253, 535] width 41 height 12
select select "ar"
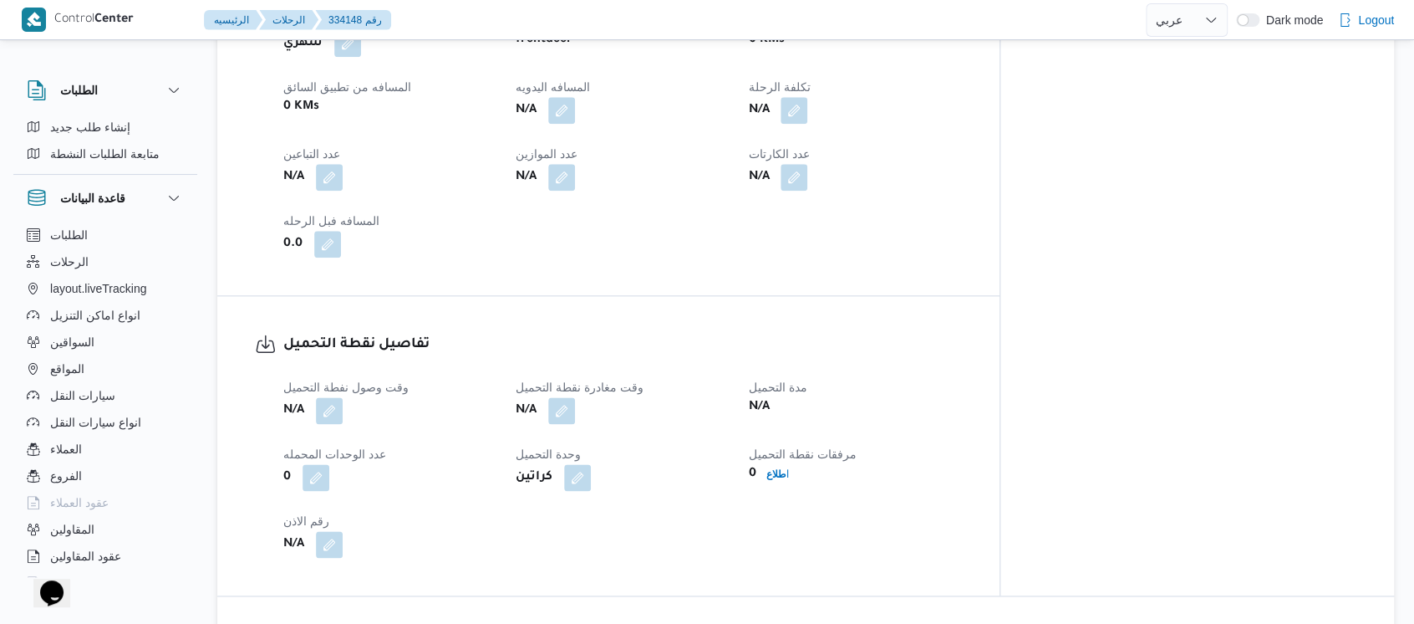
scroll to position [557, 0]
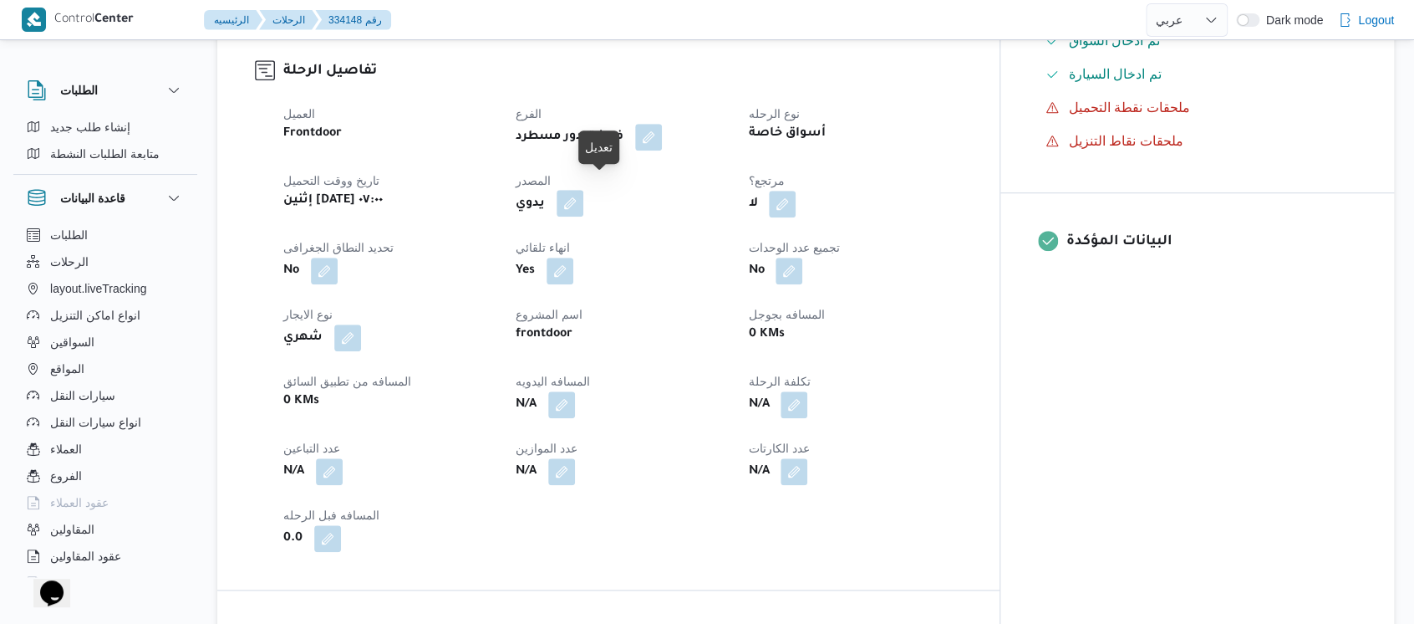
click at [583, 191] on button "button" at bounding box center [570, 203] width 27 height 27
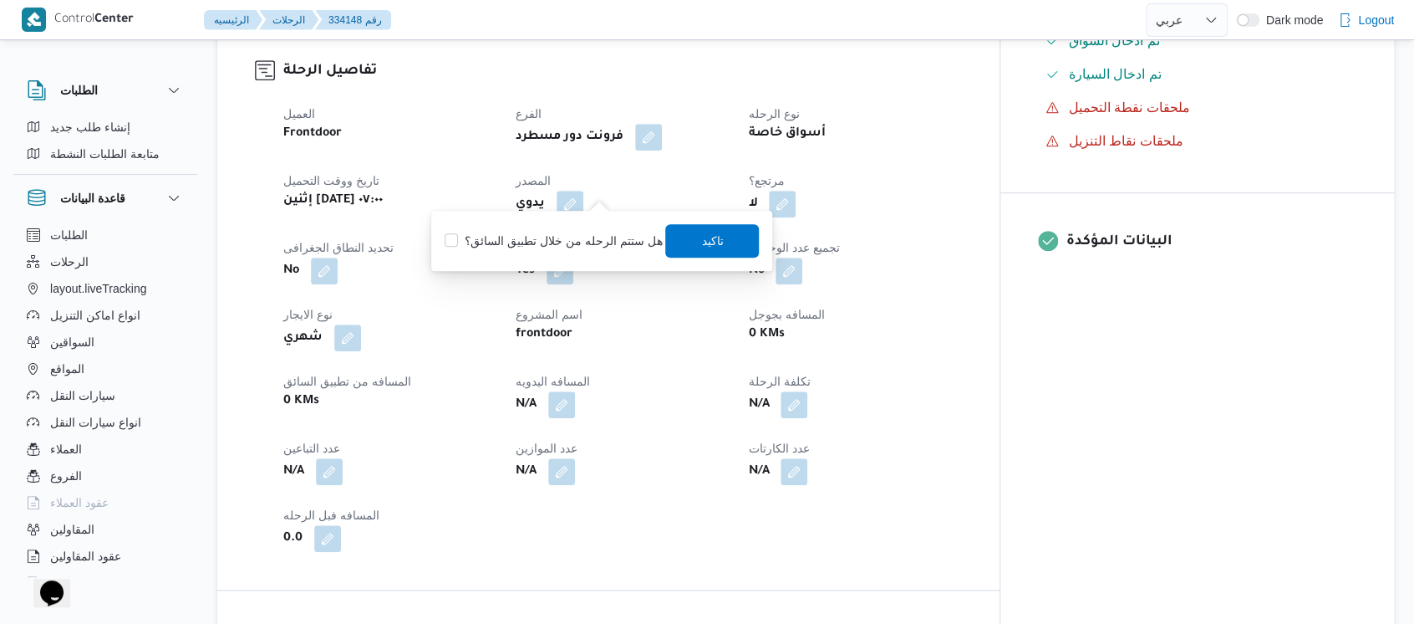
click at [601, 238] on label "هل ستتم الرحله من خلال تطبيق السائق؟" at bounding box center [553, 241] width 217 height 20
checkbox input "true"
click at [709, 237] on span "تاكيد" at bounding box center [712, 240] width 22 height 20
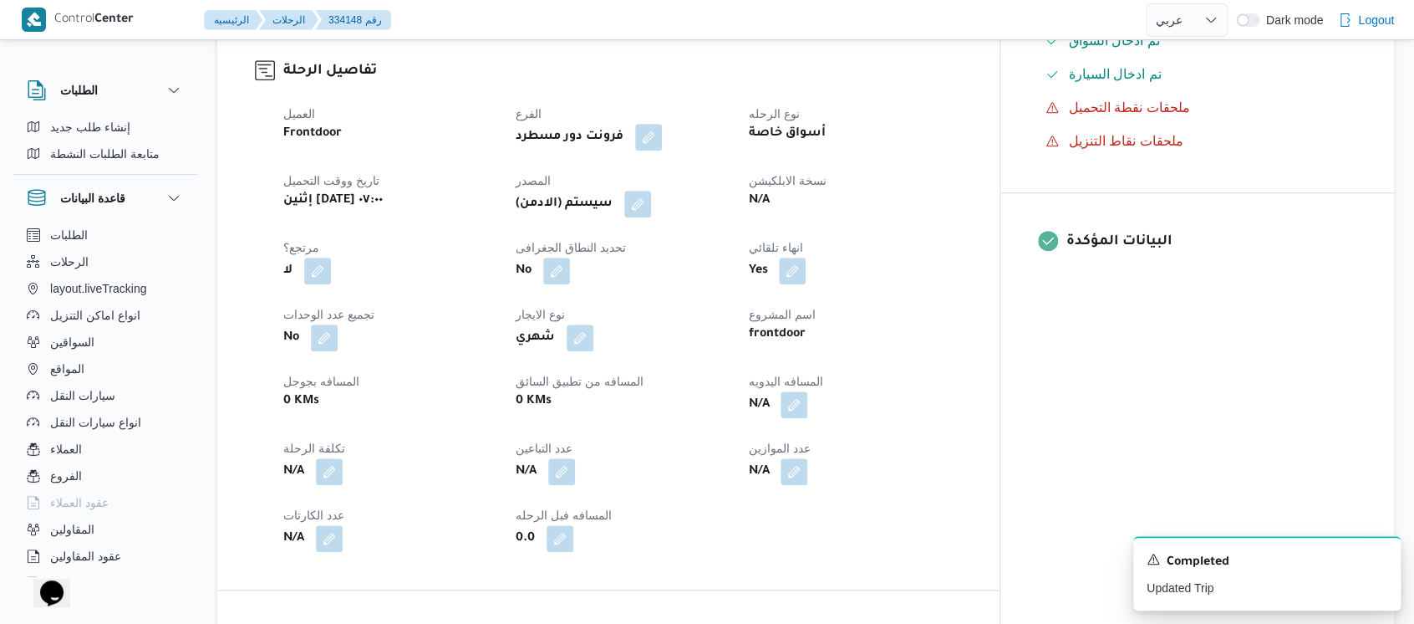
select select "ar"
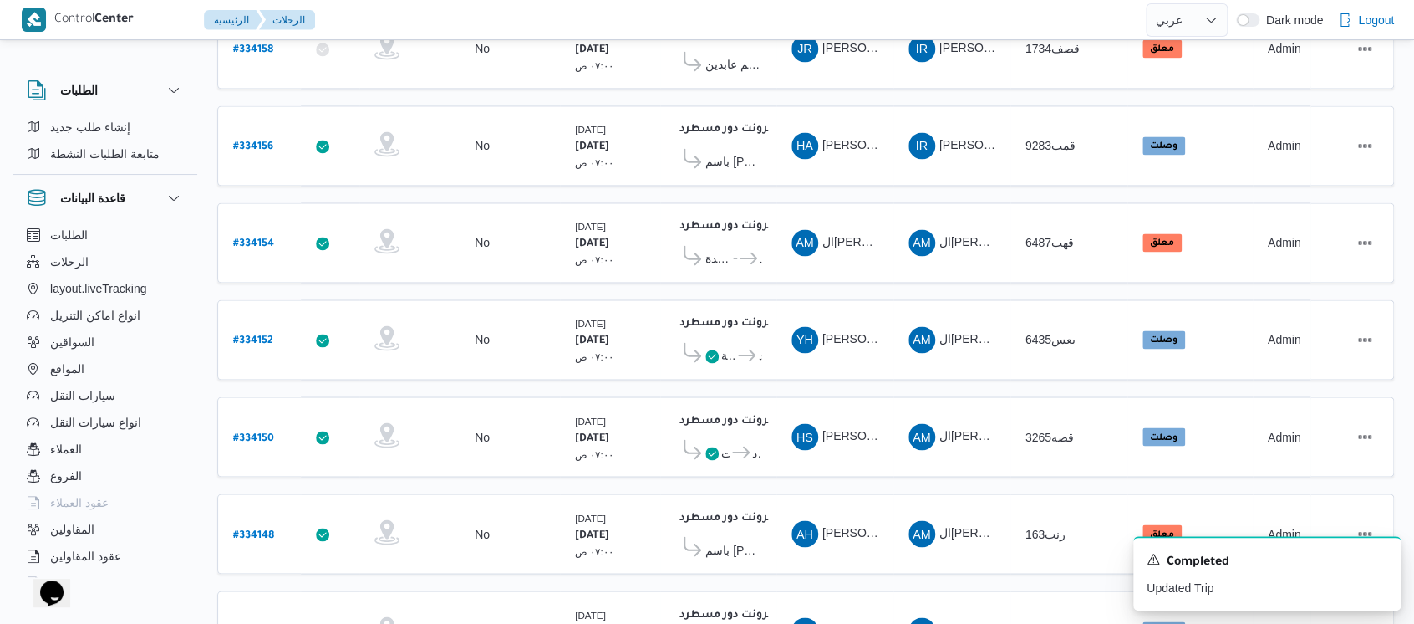
scroll to position [1240, 0]
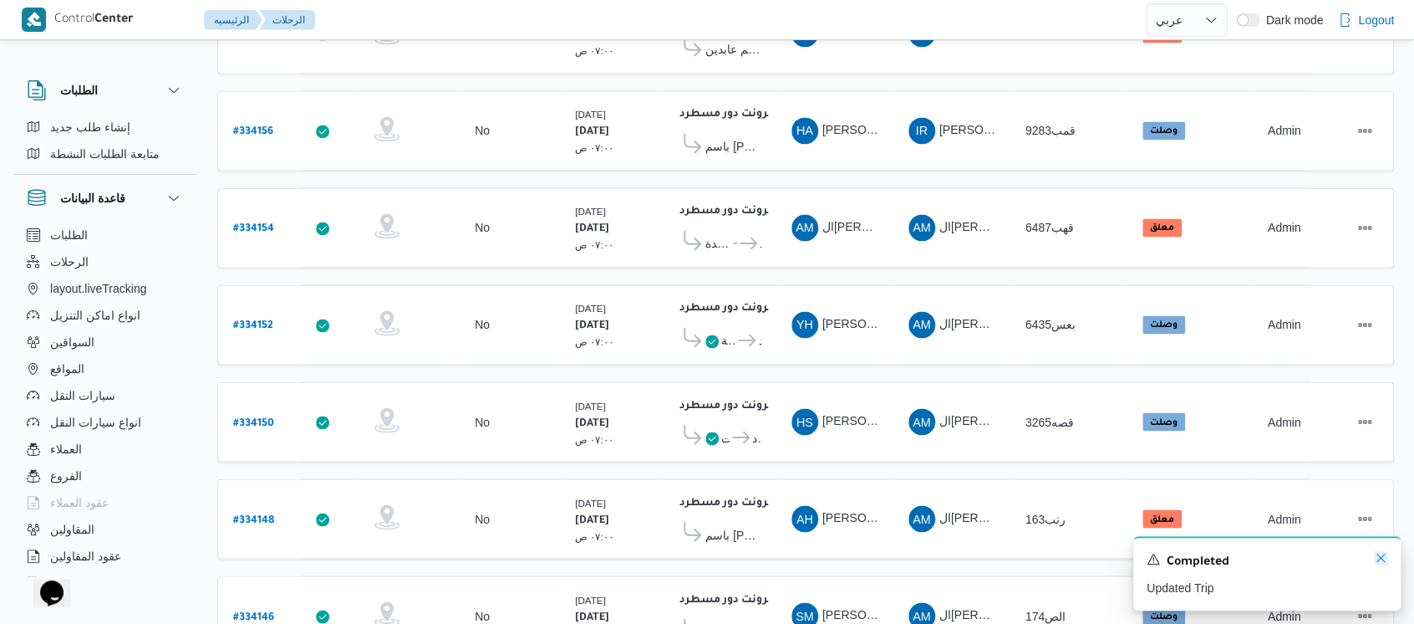
click at [1382, 560] on icon "Dismiss toast" at bounding box center [1380, 557] width 13 height 13
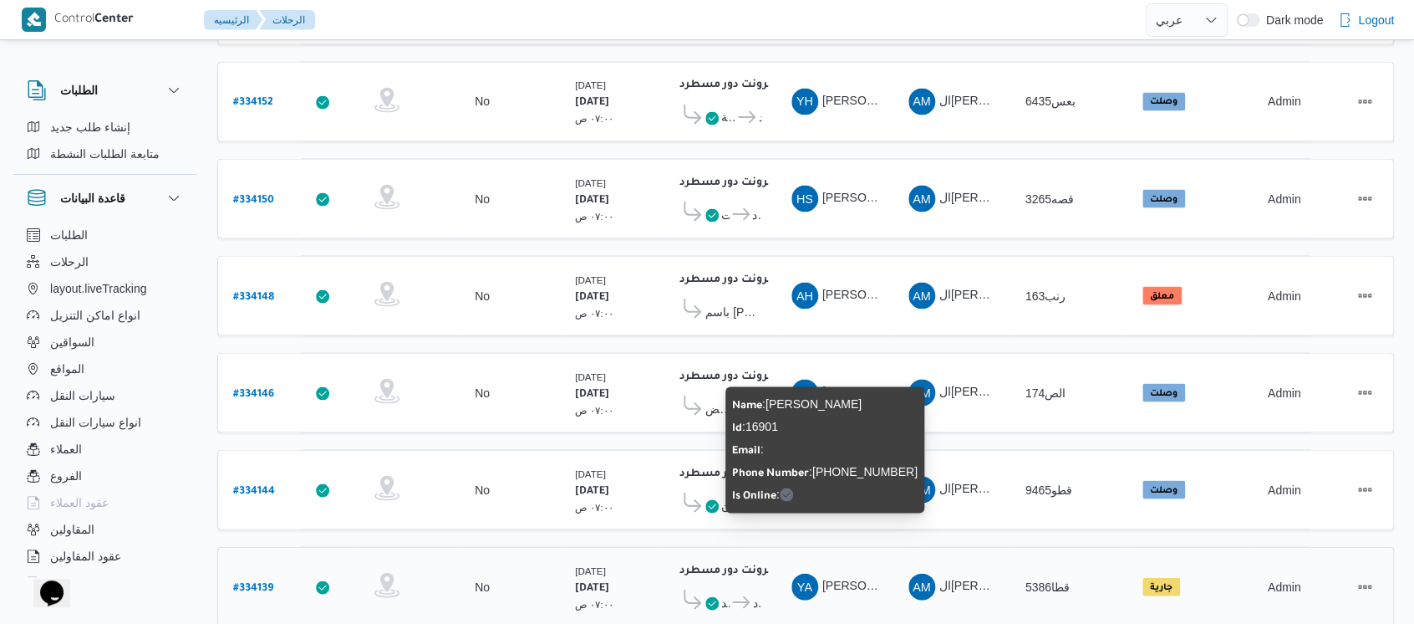
scroll to position [1560, 0]
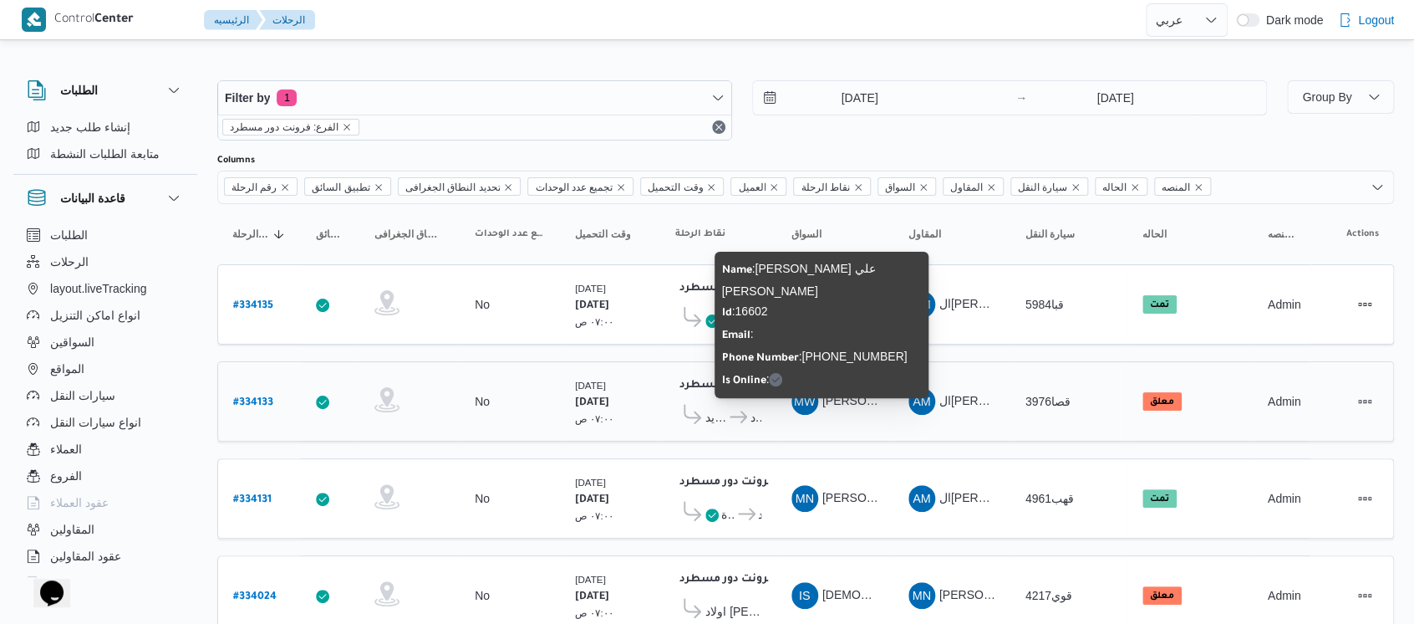
click at [828, 394] on span "محمد وجيه علي ابراهيم حسن" at bounding box center [932, 400] width 220 height 13
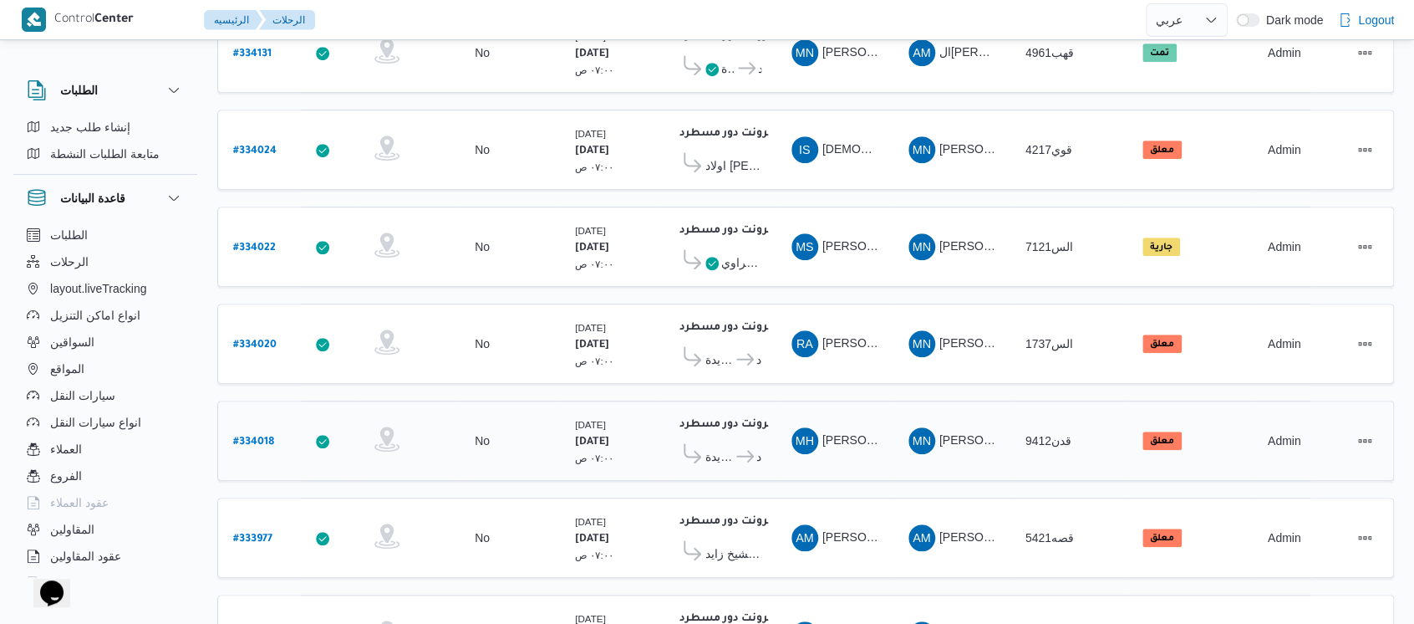
scroll to position [527, 0]
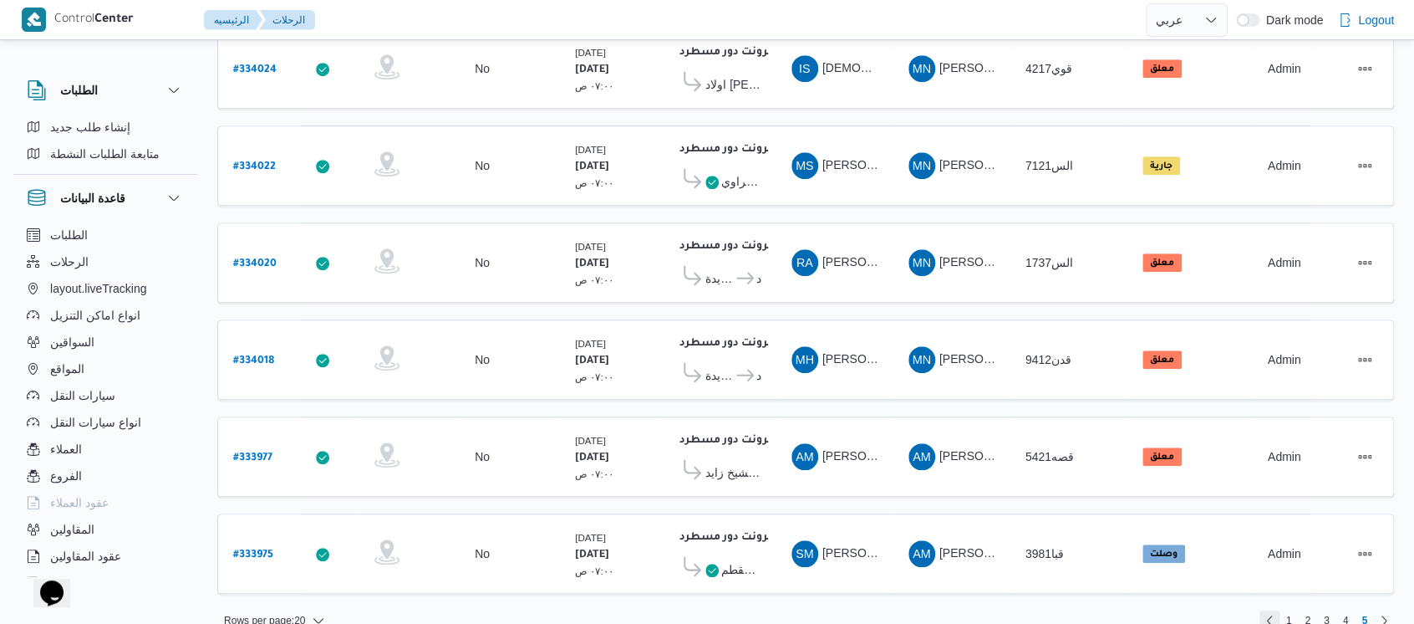
click at [1279, 610] on link "Previous page, 4" at bounding box center [1270, 620] width 20 height 20
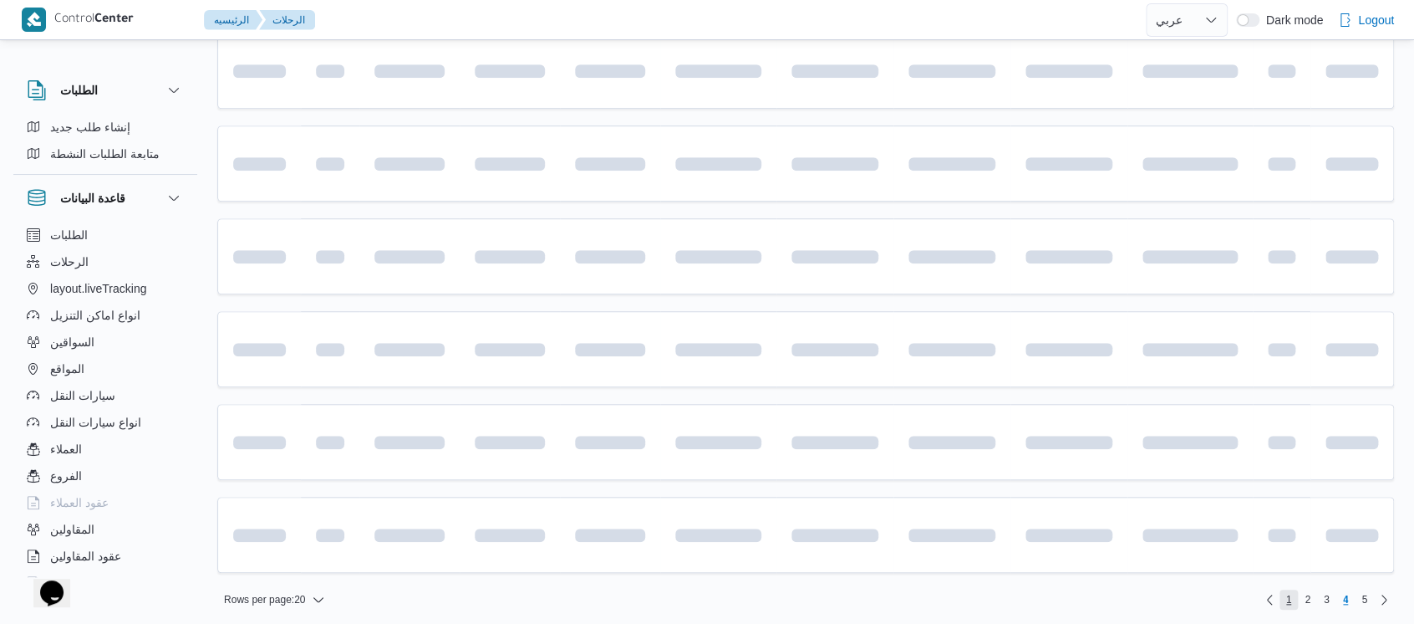
click at [1288, 591] on span "1" at bounding box center [1289, 599] width 6 height 20
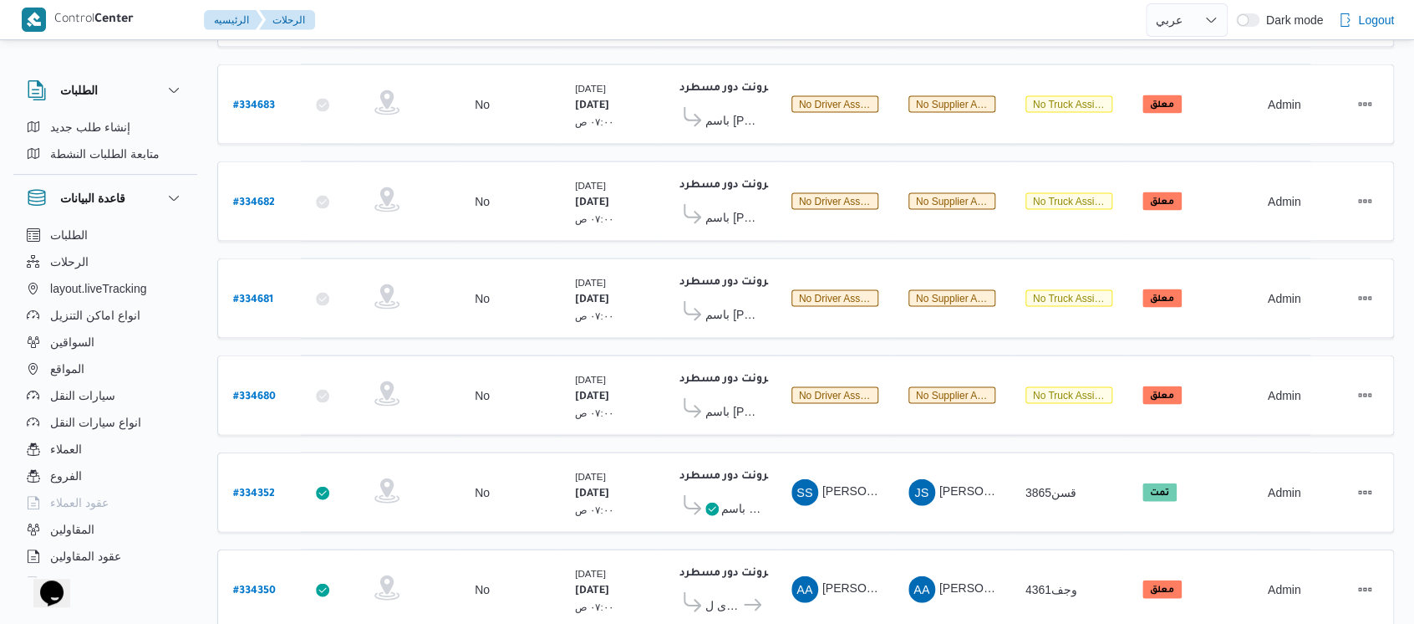
scroll to position [1560, 0]
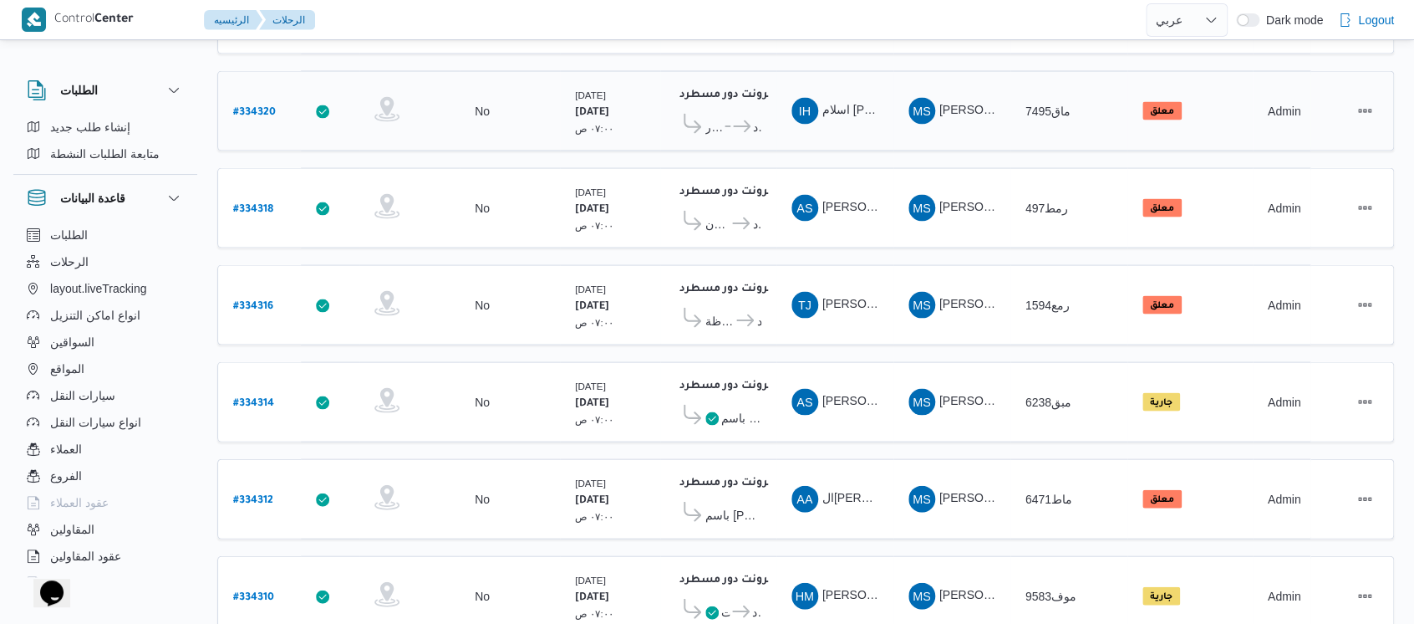
scroll to position [1560, 0]
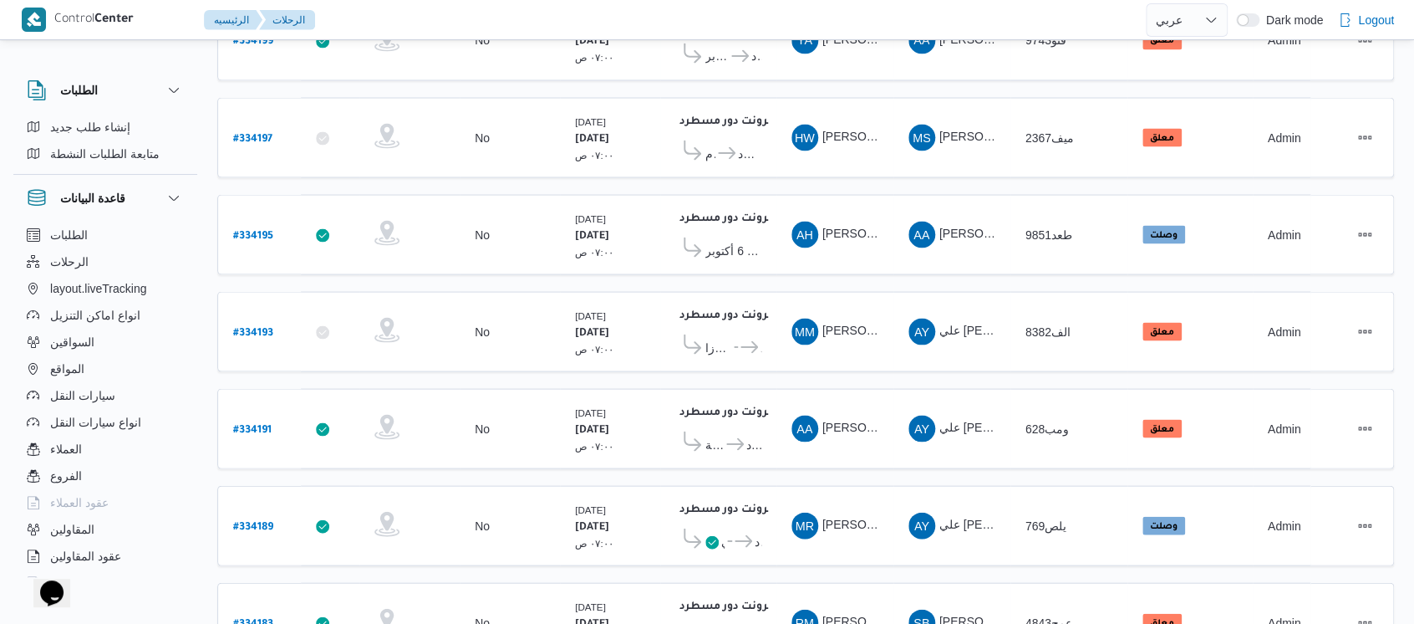
scroll to position [1560, 0]
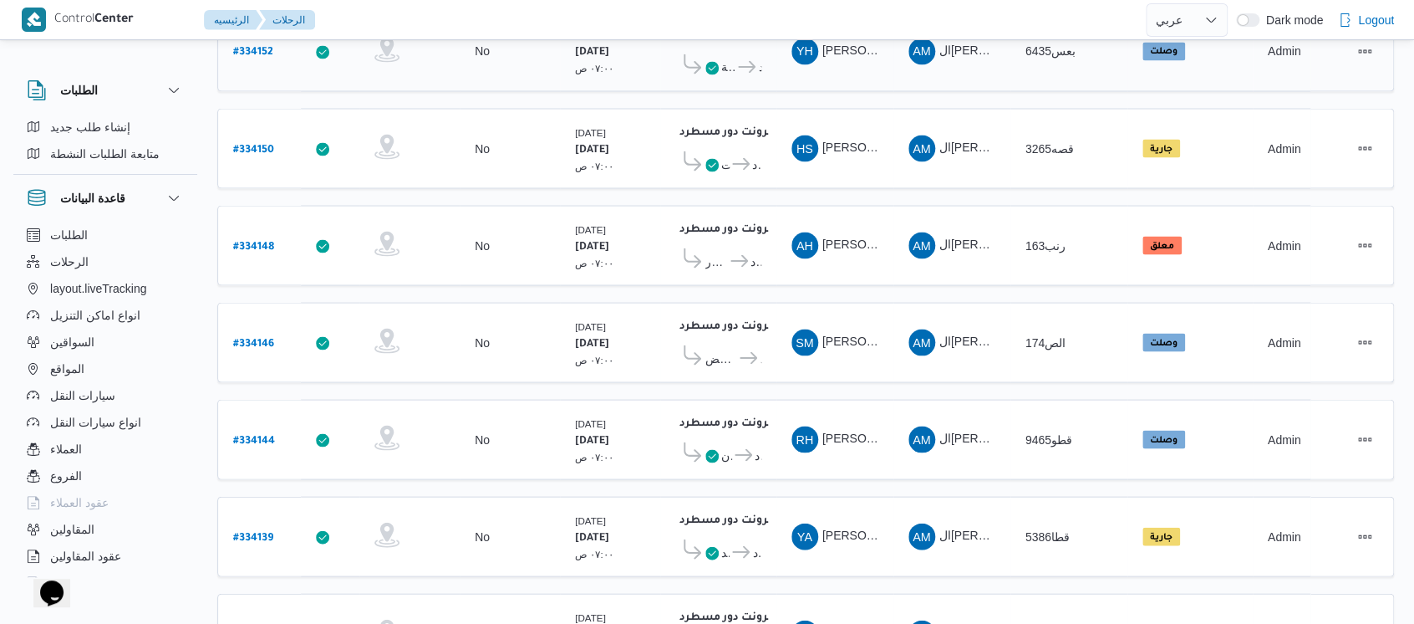
scroll to position [1560, 0]
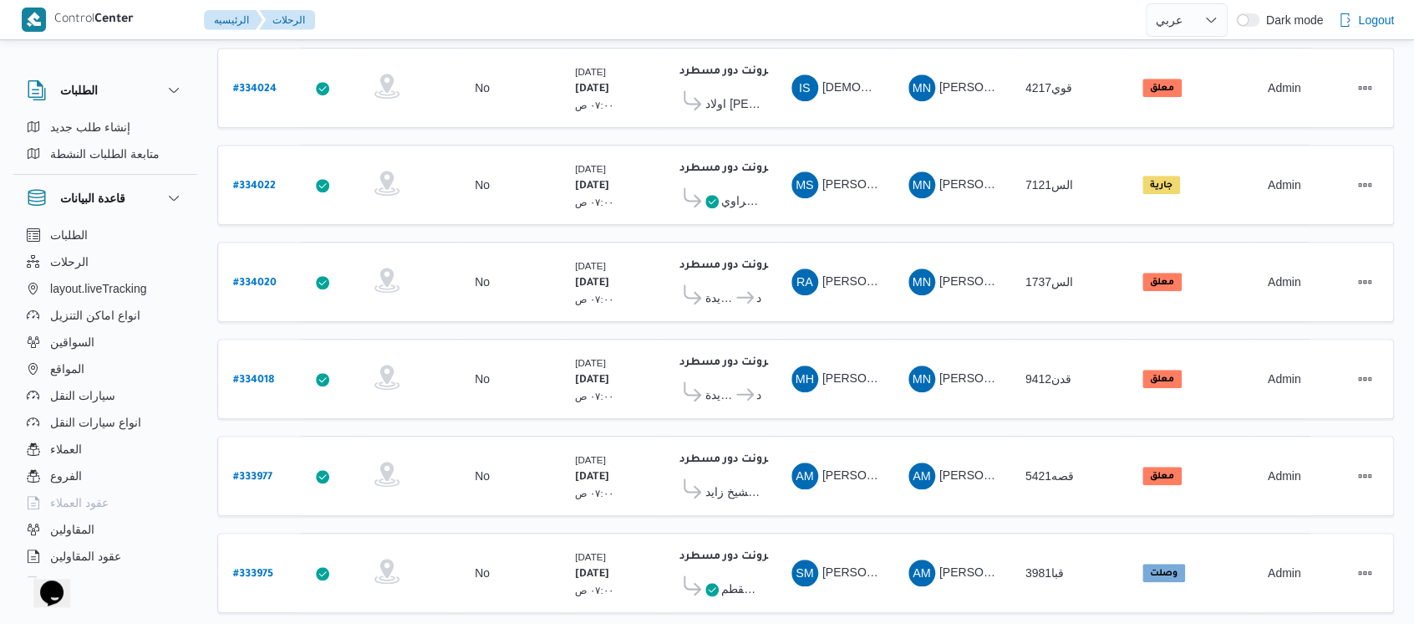
scroll to position [527, 0]
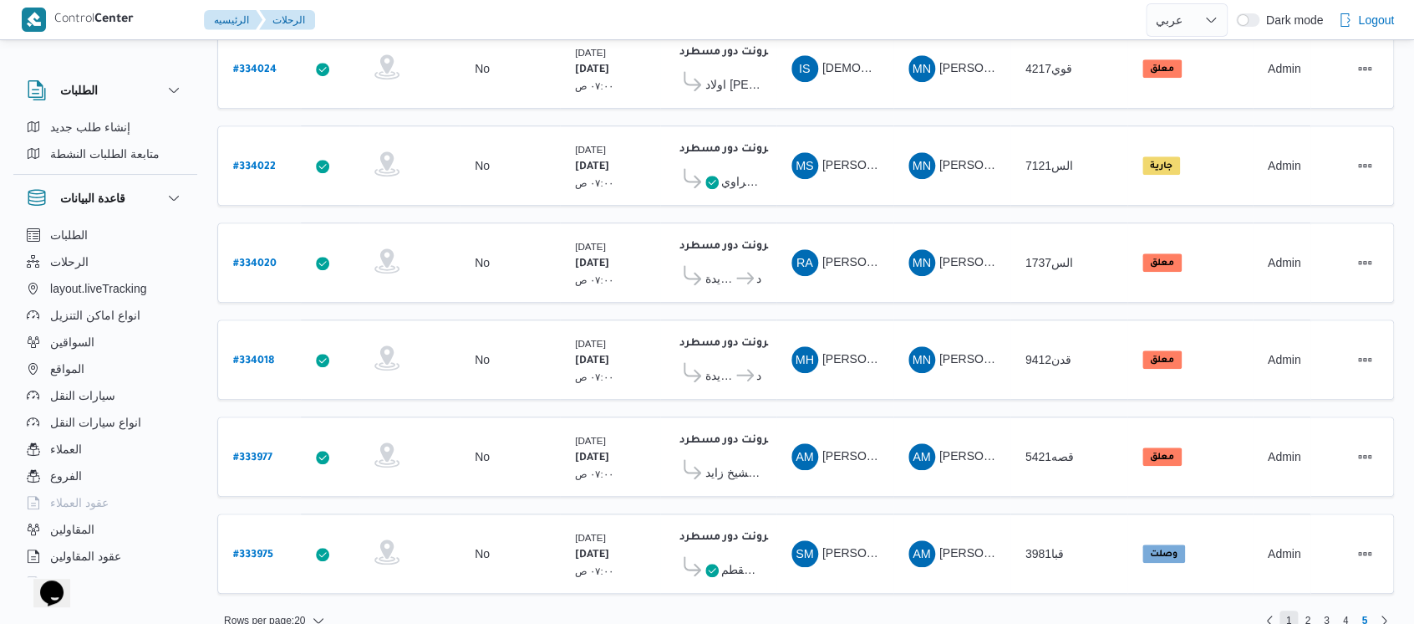
click at [1292, 610] on span "1" at bounding box center [1289, 620] width 19 height 20
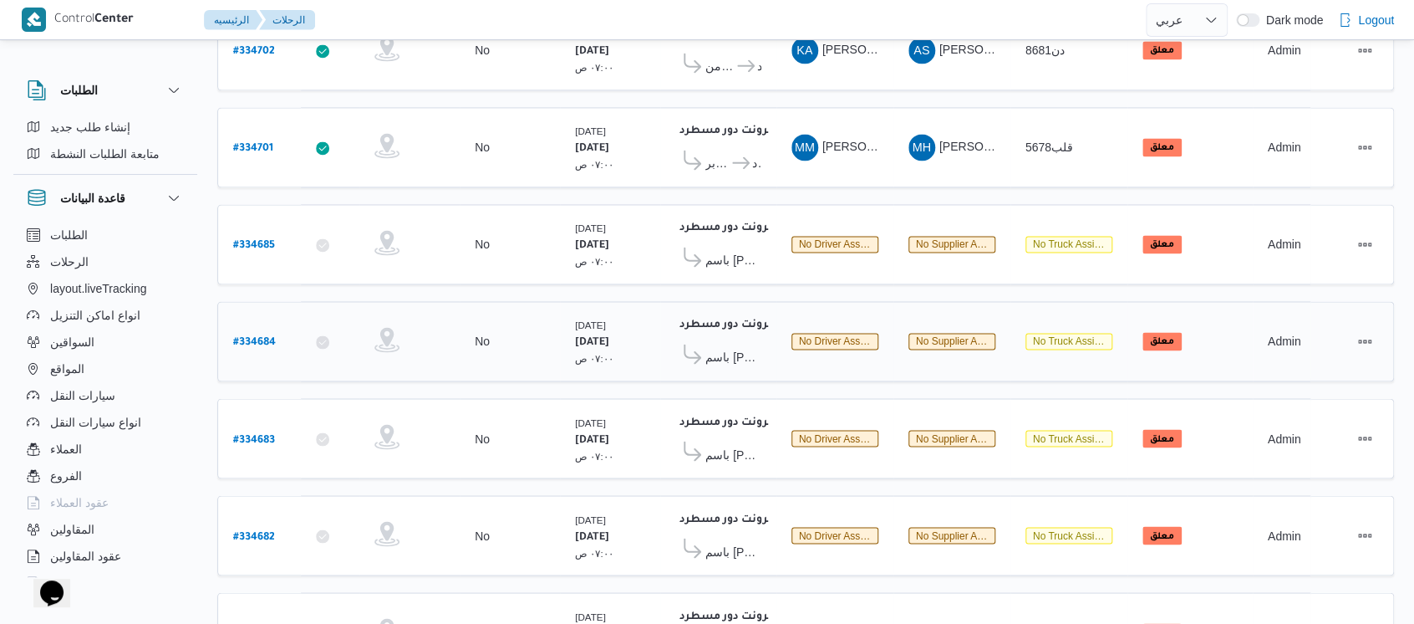
scroll to position [1114, 0]
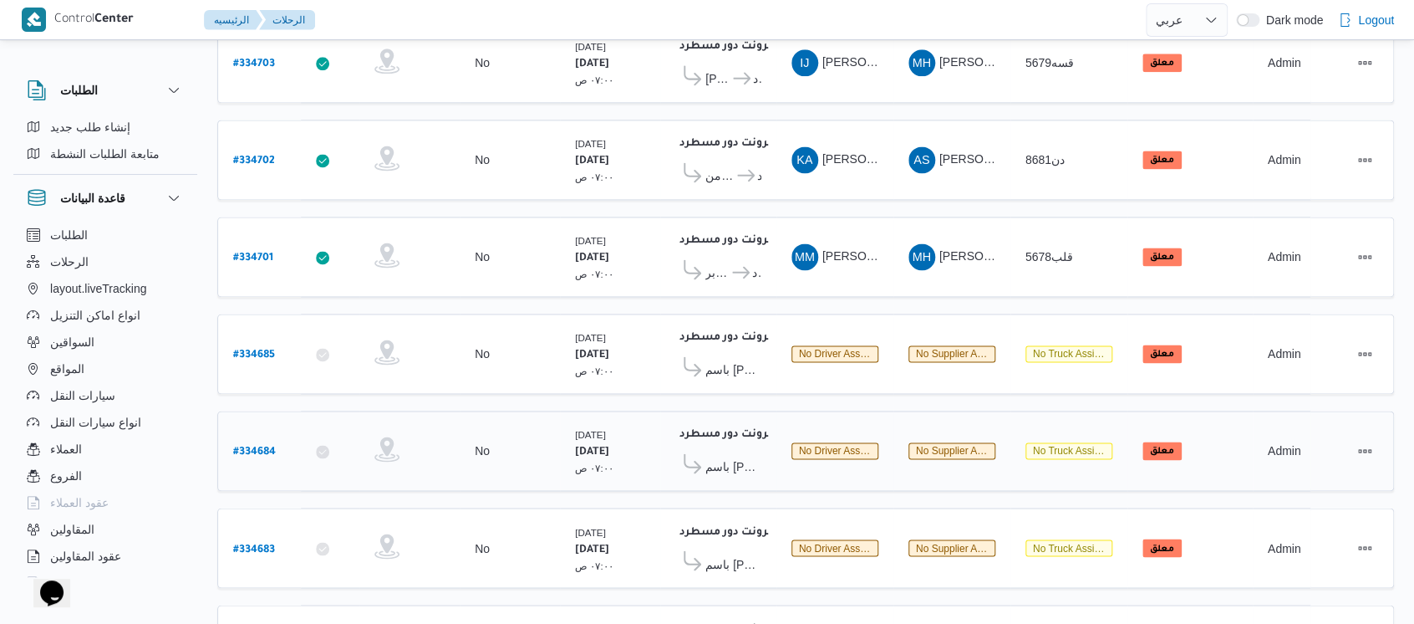
click at [643, 420] on div "الإثنين ١/٩/٢٠٢٥ ٠٧:٠٠ ص" at bounding box center [610, 451] width 84 height 63
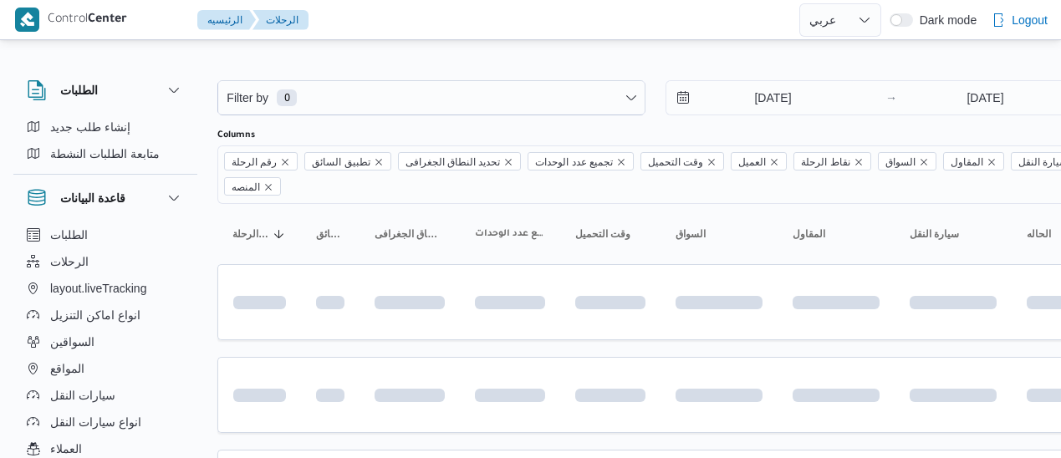
select select "ar"
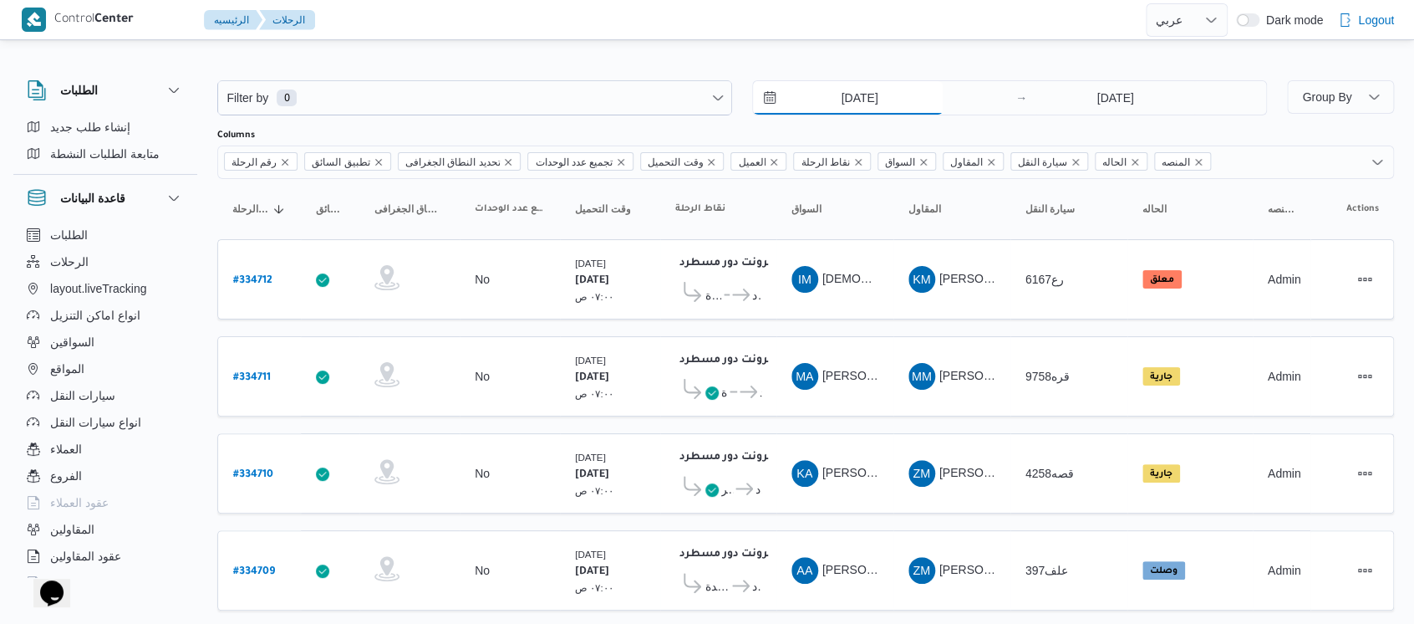
click at [812, 94] on input "[DATE]" at bounding box center [848, 97] width 190 height 33
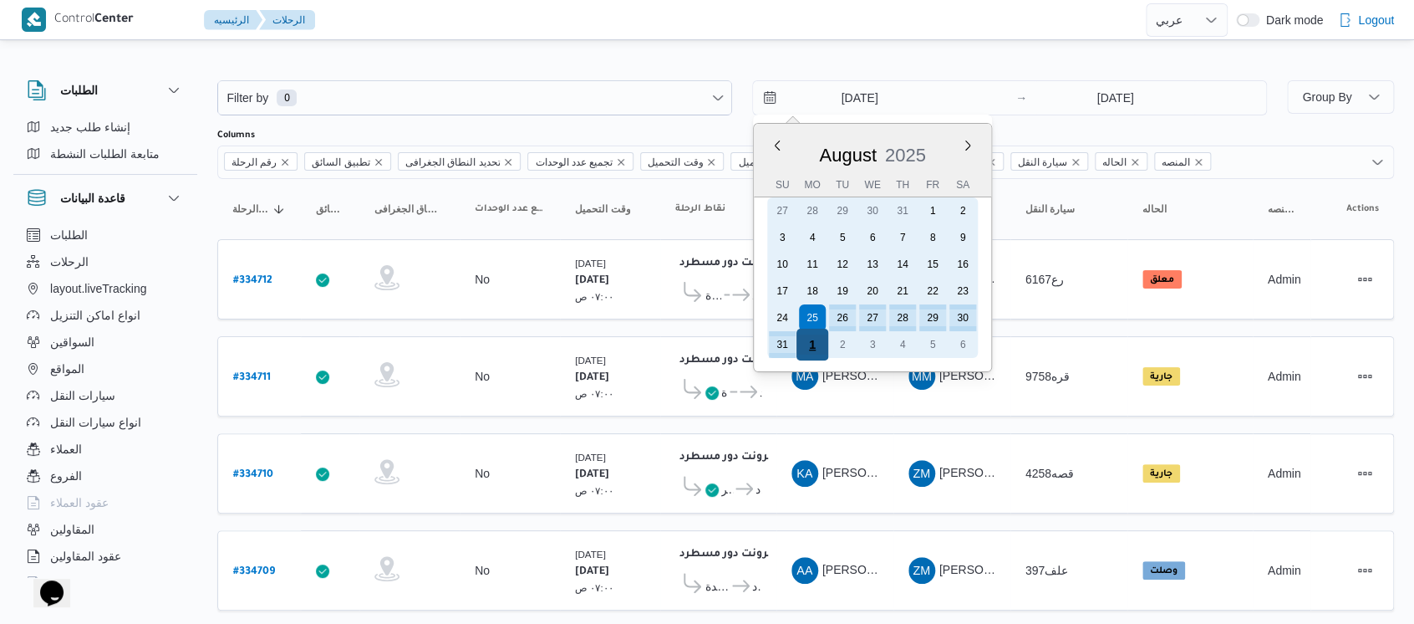
click at [806, 335] on div "1" at bounding box center [813, 344] width 32 height 32
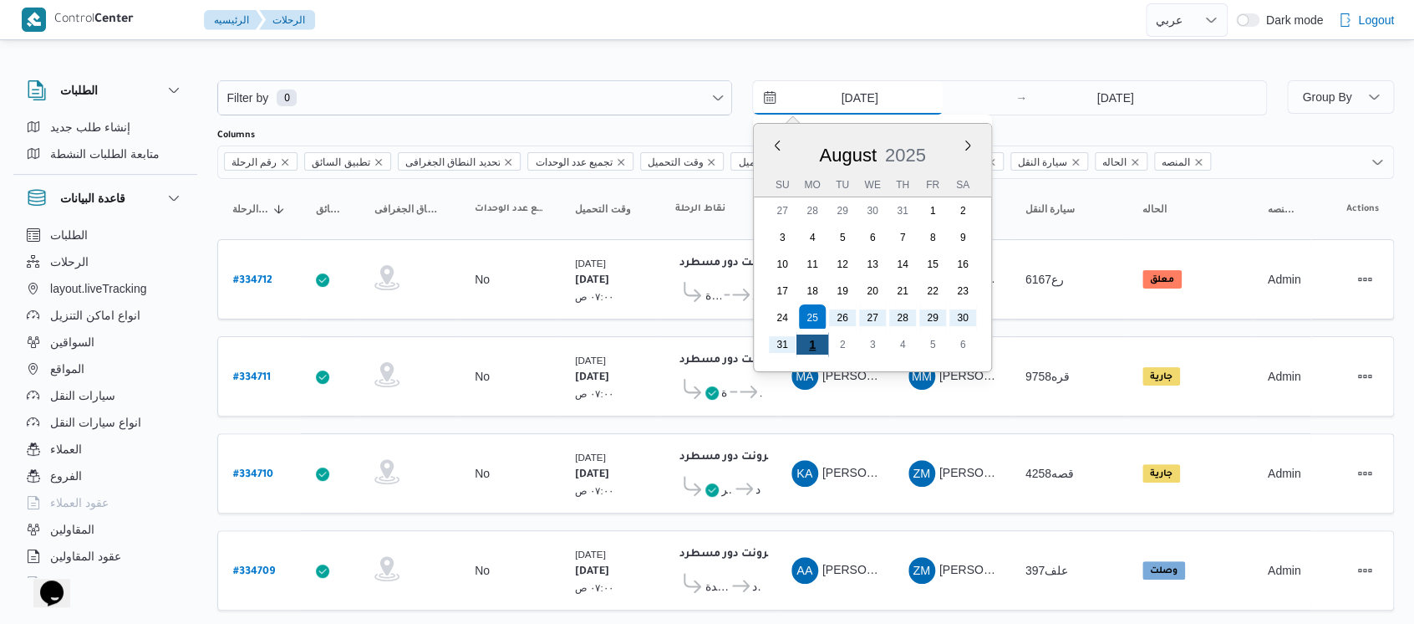
type input "[DATE]"
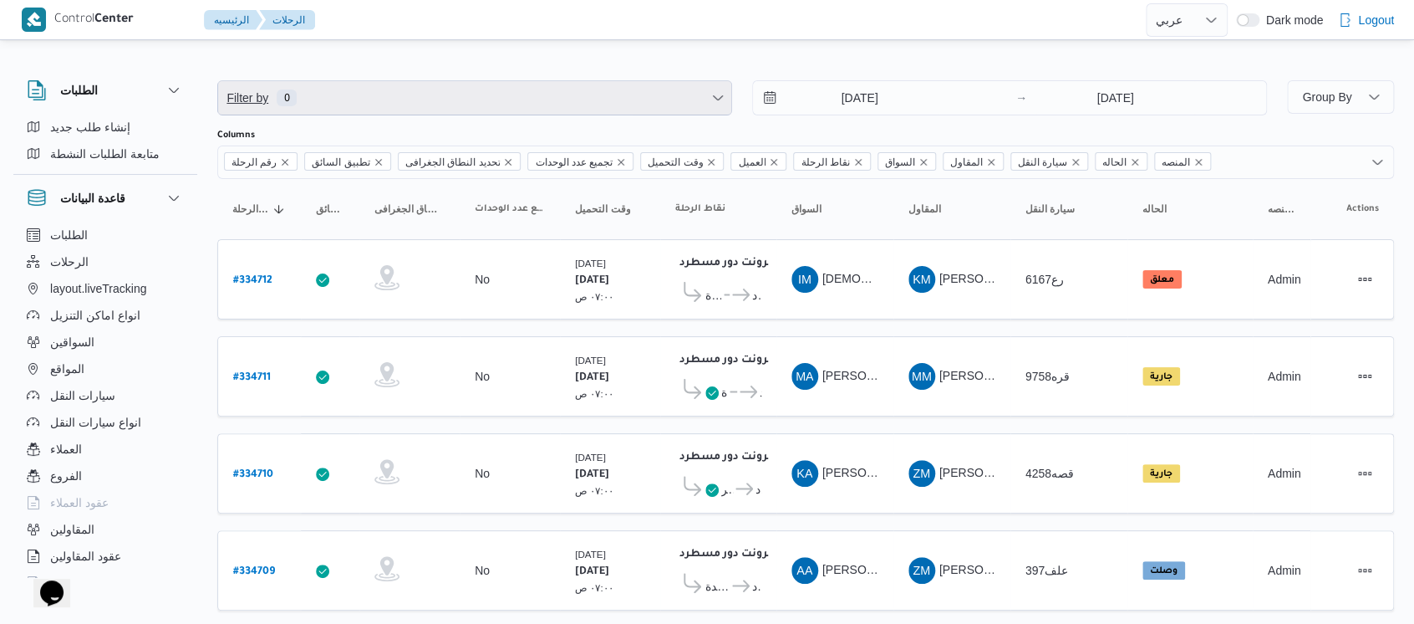
click at [374, 100] on span "Filter by 0" at bounding box center [474, 97] width 513 height 33
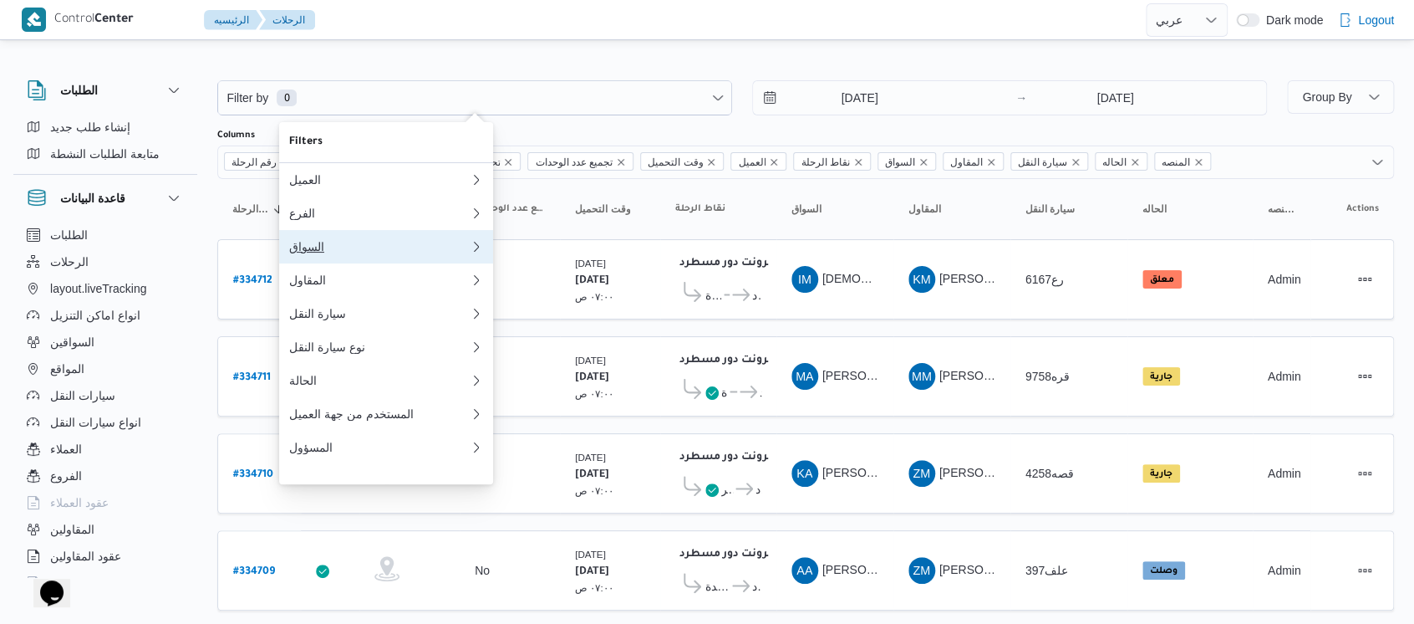
click at [337, 247] on div "السواق" at bounding box center [379, 246] width 181 height 13
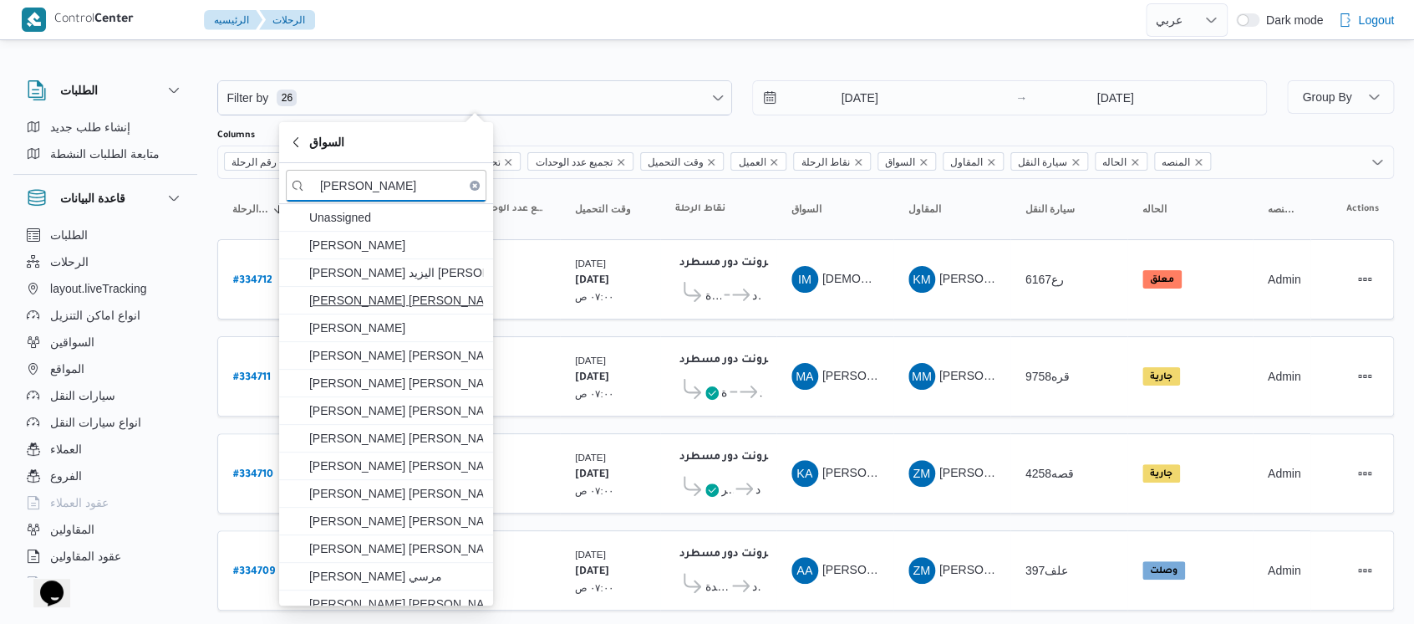
type input "[PERSON_NAME]"
click at [419, 303] on span "[PERSON_NAME] [PERSON_NAME]" at bounding box center [396, 300] width 174 height 20
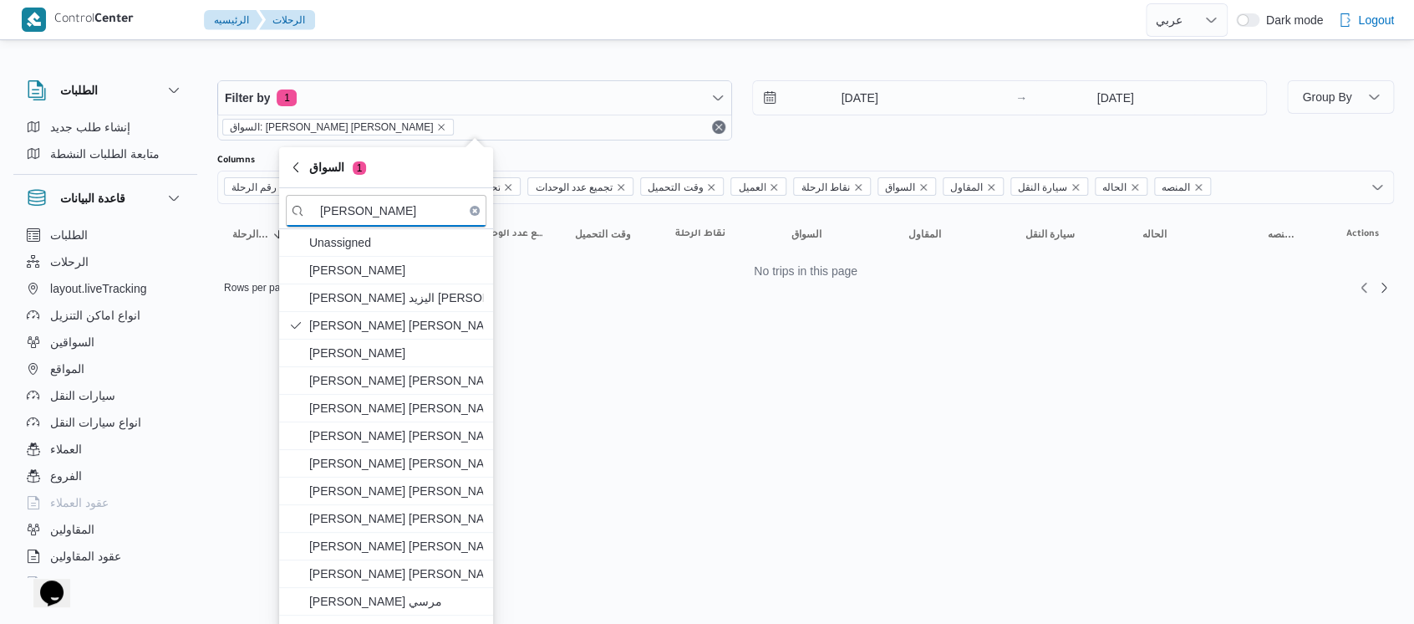
click at [828, 90] on input "[DATE]" at bounding box center [848, 97] width 190 height 33
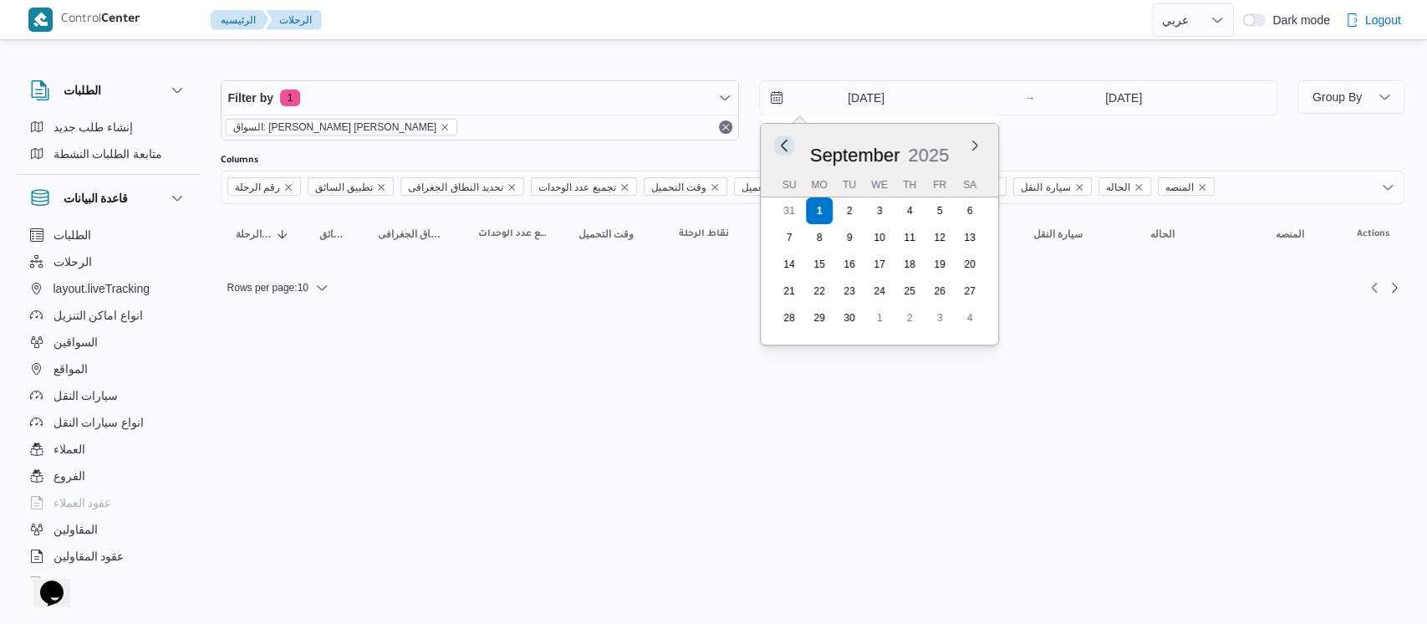
click at [785, 144] on button "Previous Month" at bounding box center [784, 145] width 16 height 16
type input "[DATE]"
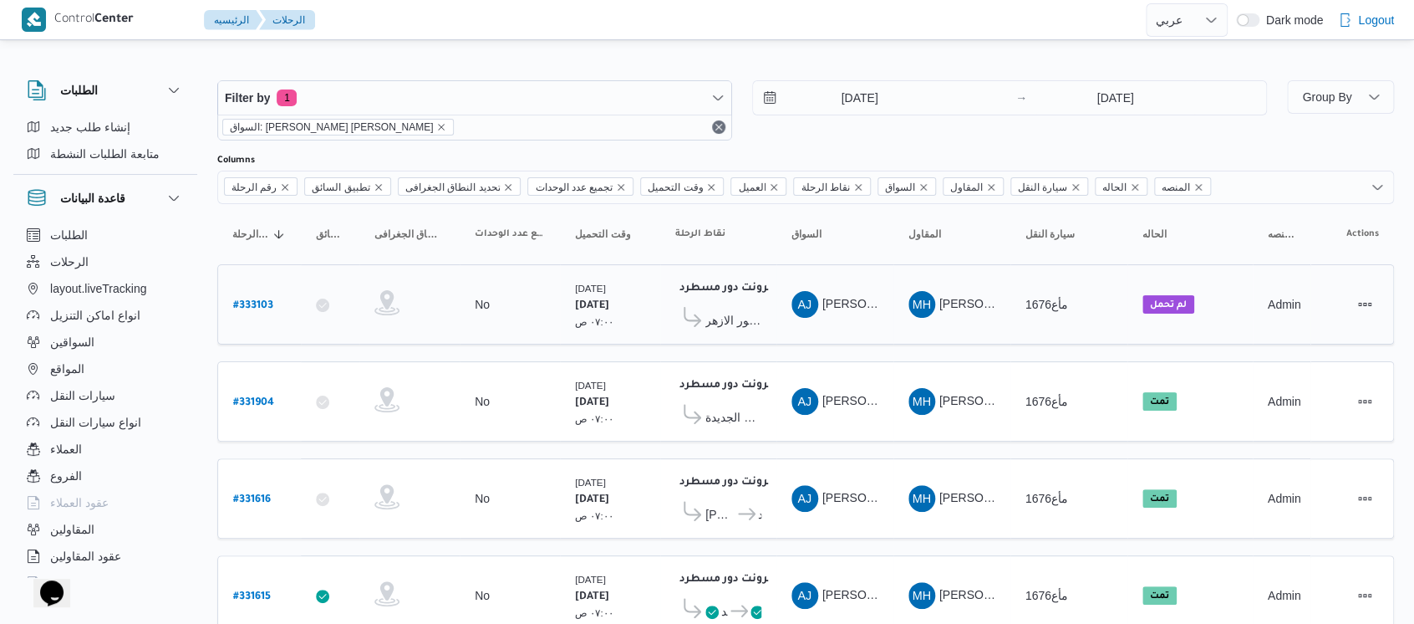
click at [246, 308] on b "# 333103" at bounding box center [253, 306] width 40 height 12
select select "ar"
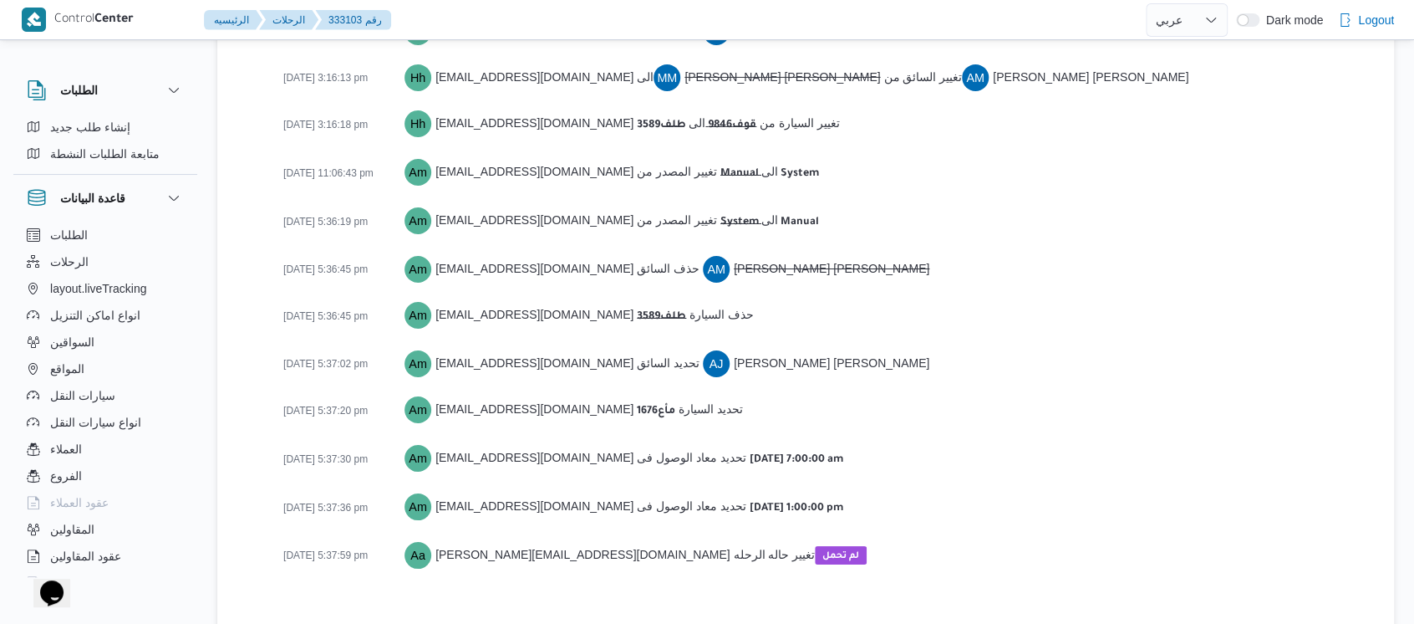
scroll to position [2780, 0]
